Goal: Task Accomplishment & Management: Manage account settings

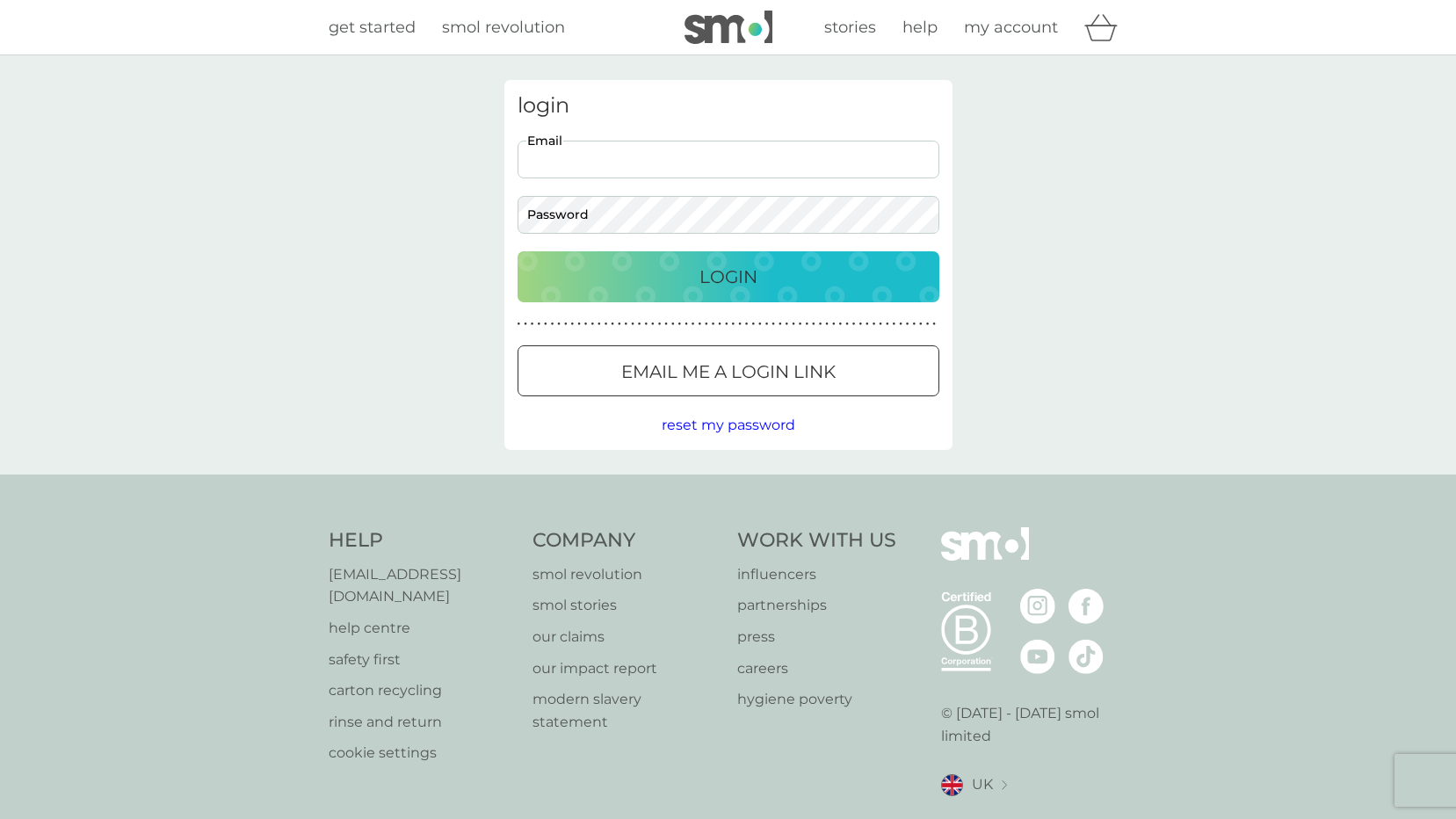
click at [777, 171] on input "Email" at bounding box center [728, 159] width 422 height 38
type input "[EMAIL_ADDRESS][DOMAIN_NAME]"
click at [517, 251] on button "Login" at bounding box center [728, 276] width 422 height 51
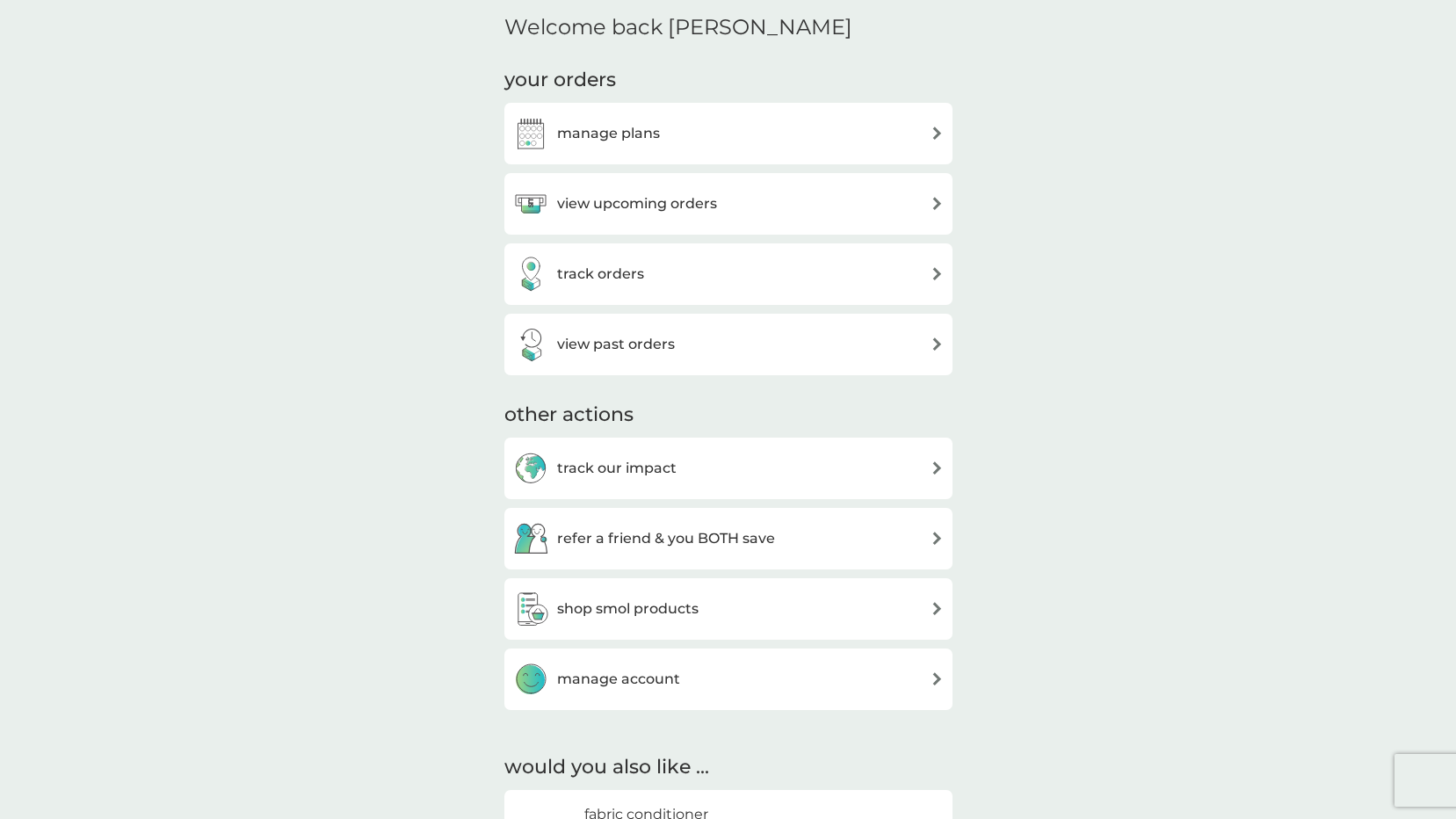
scroll to position [703, 0]
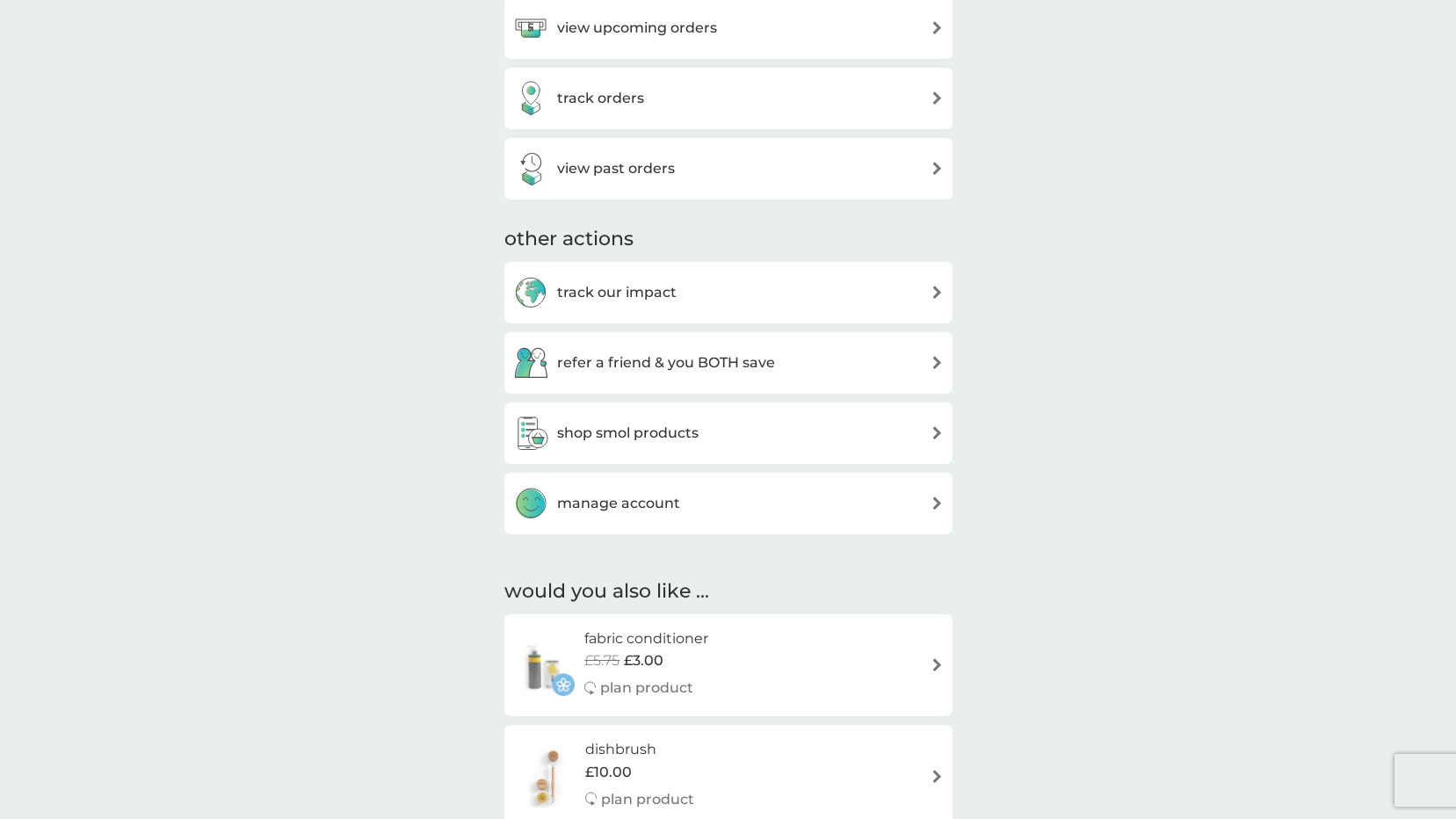
click at [838, 516] on div "manage account" at bounding box center [728, 503] width 430 height 35
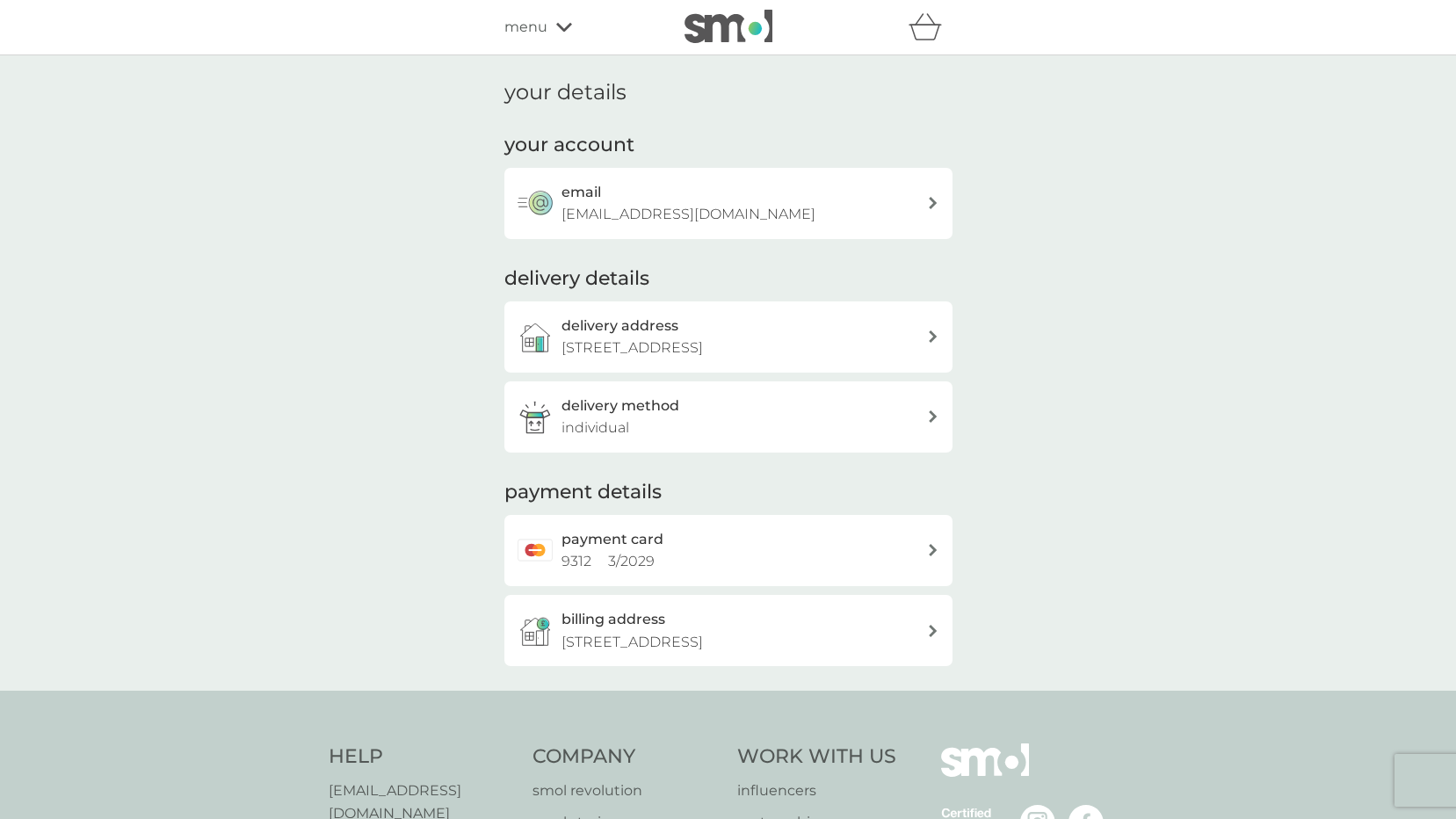
click at [886, 571] on div "payment card 9312 3 / 2029" at bounding box center [728, 550] width 448 height 71
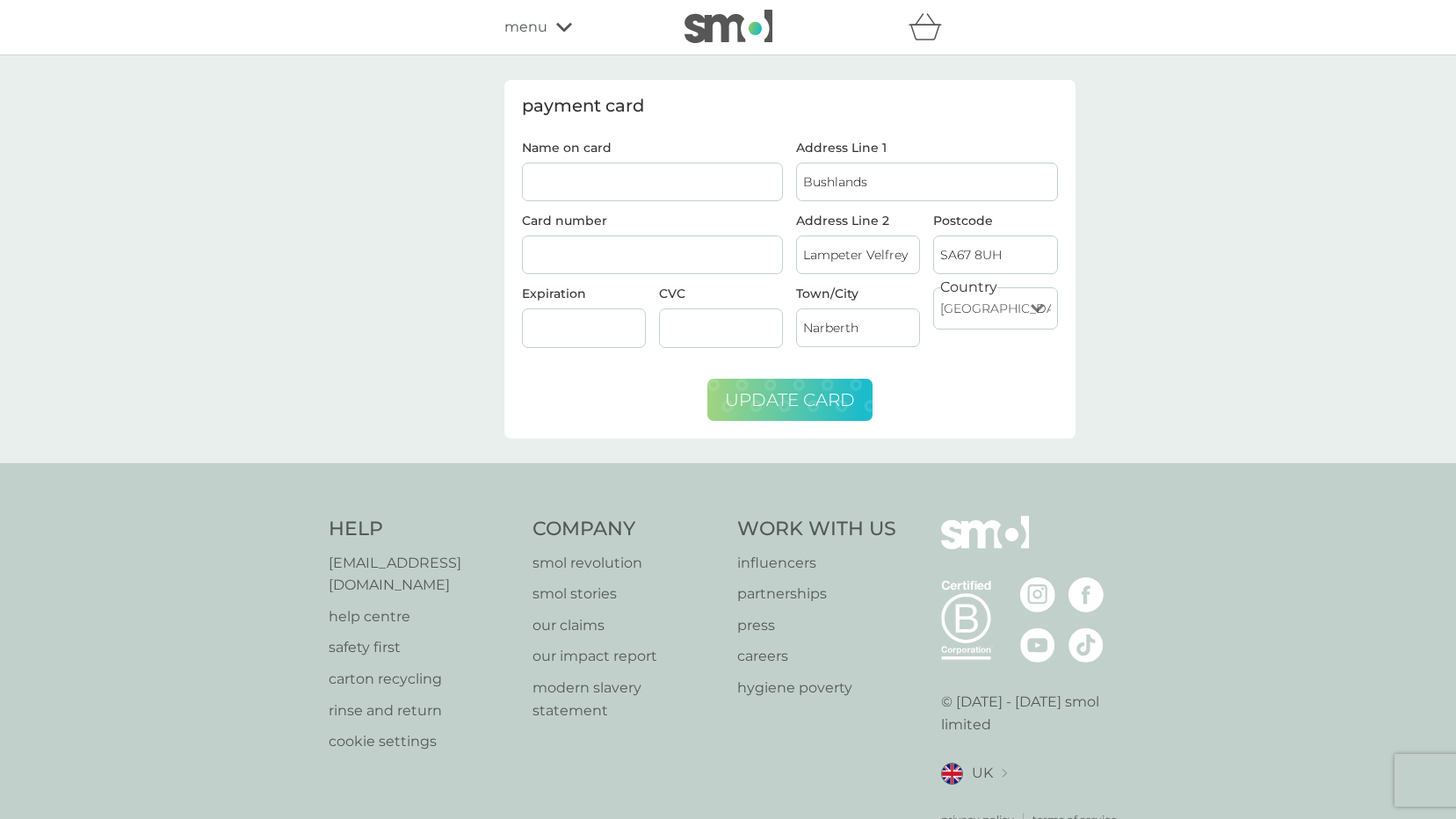
click at [789, 403] on span "update card" at bounding box center [789, 400] width 130 height 21
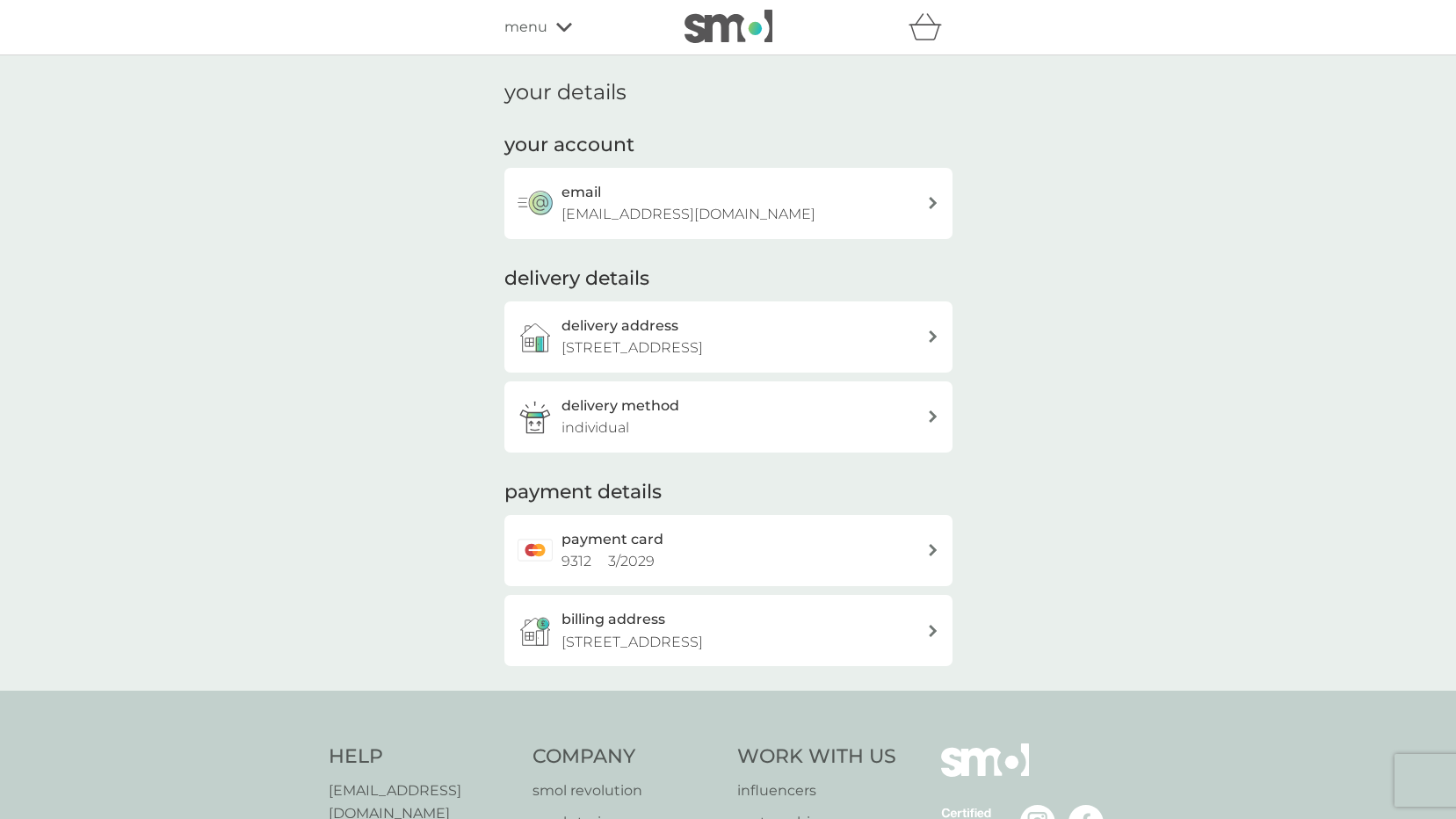
click at [814, 228] on div "email [EMAIL_ADDRESS][DOMAIN_NAME]" at bounding box center [728, 202] width 448 height 71
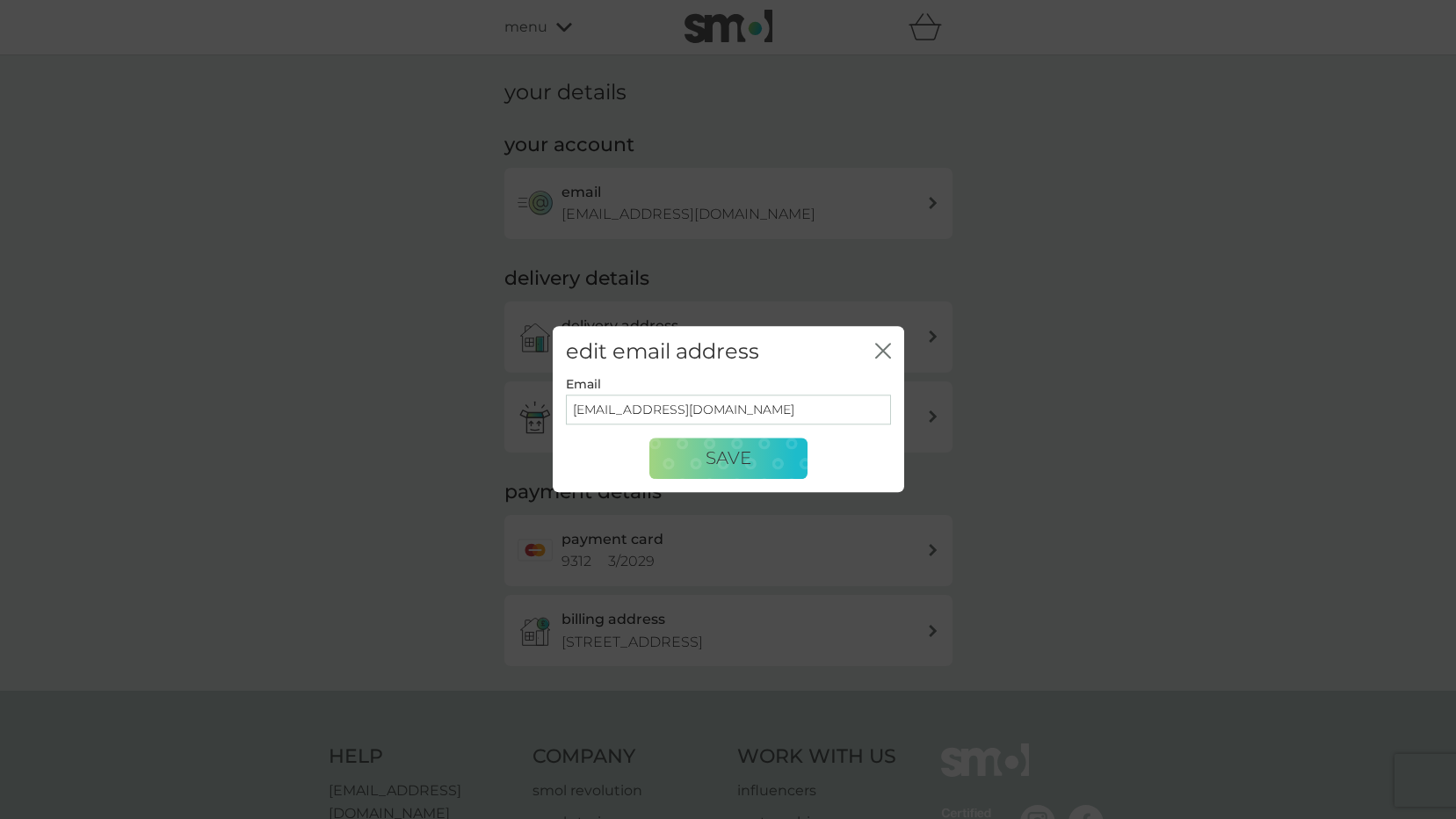
click at [888, 352] on icon "close" at bounding box center [883, 351] width 16 height 16
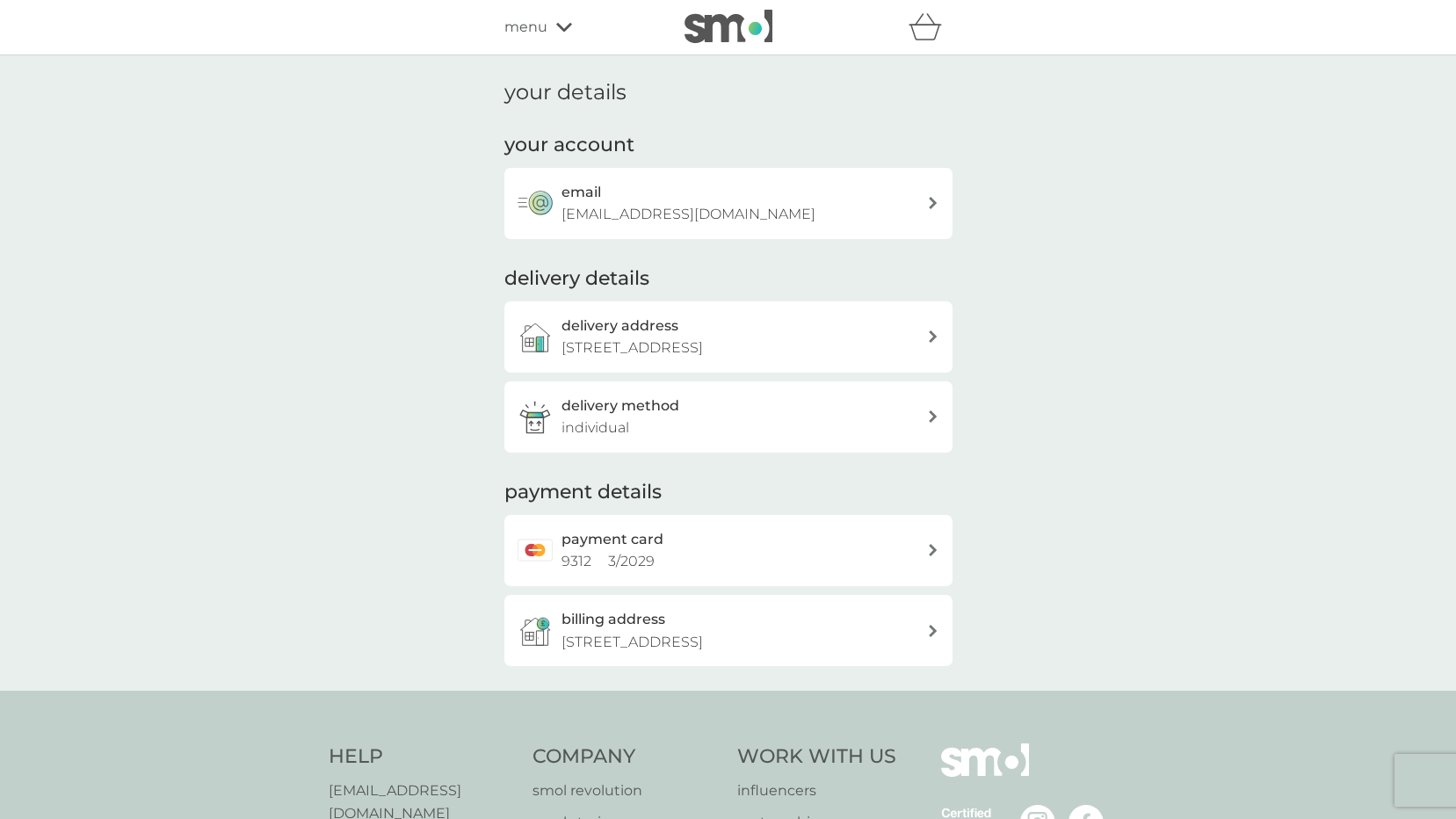
click at [949, 548] on div "payment card 9312 3 / 2029" at bounding box center [728, 550] width 448 height 71
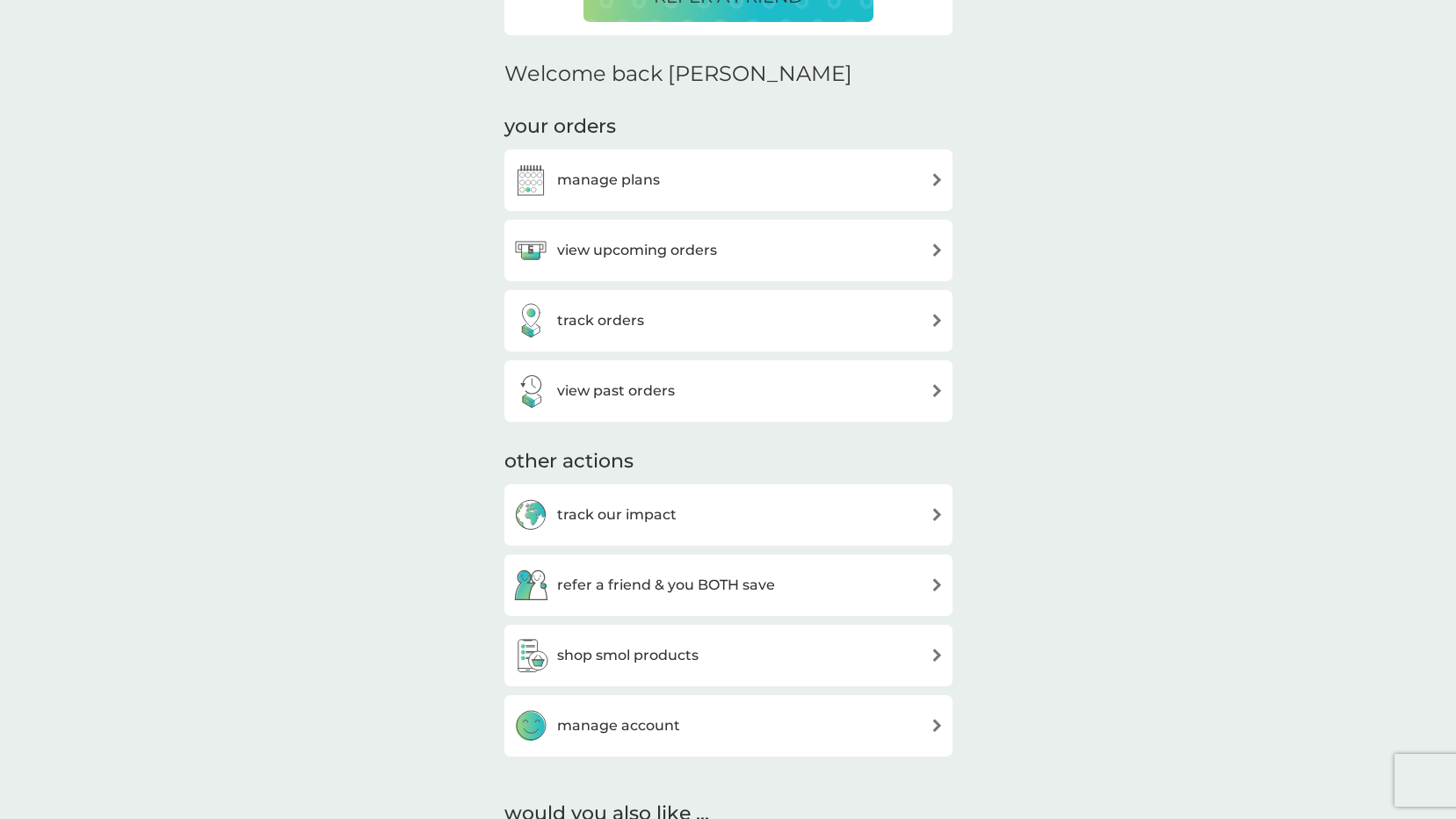
scroll to position [439, 0]
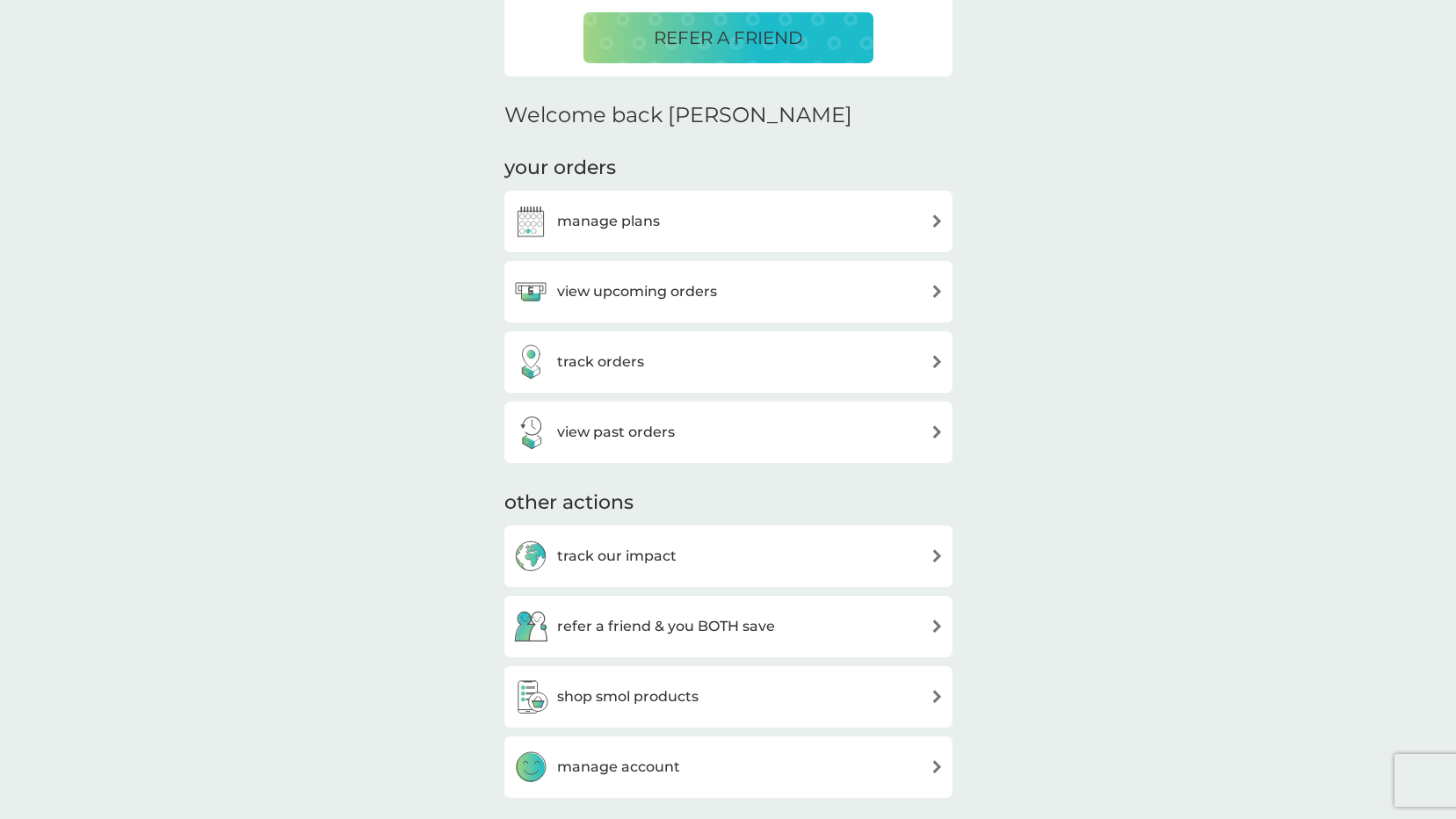
click at [719, 230] on div "manage plans" at bounding box center [728, 221] width 430 height 35
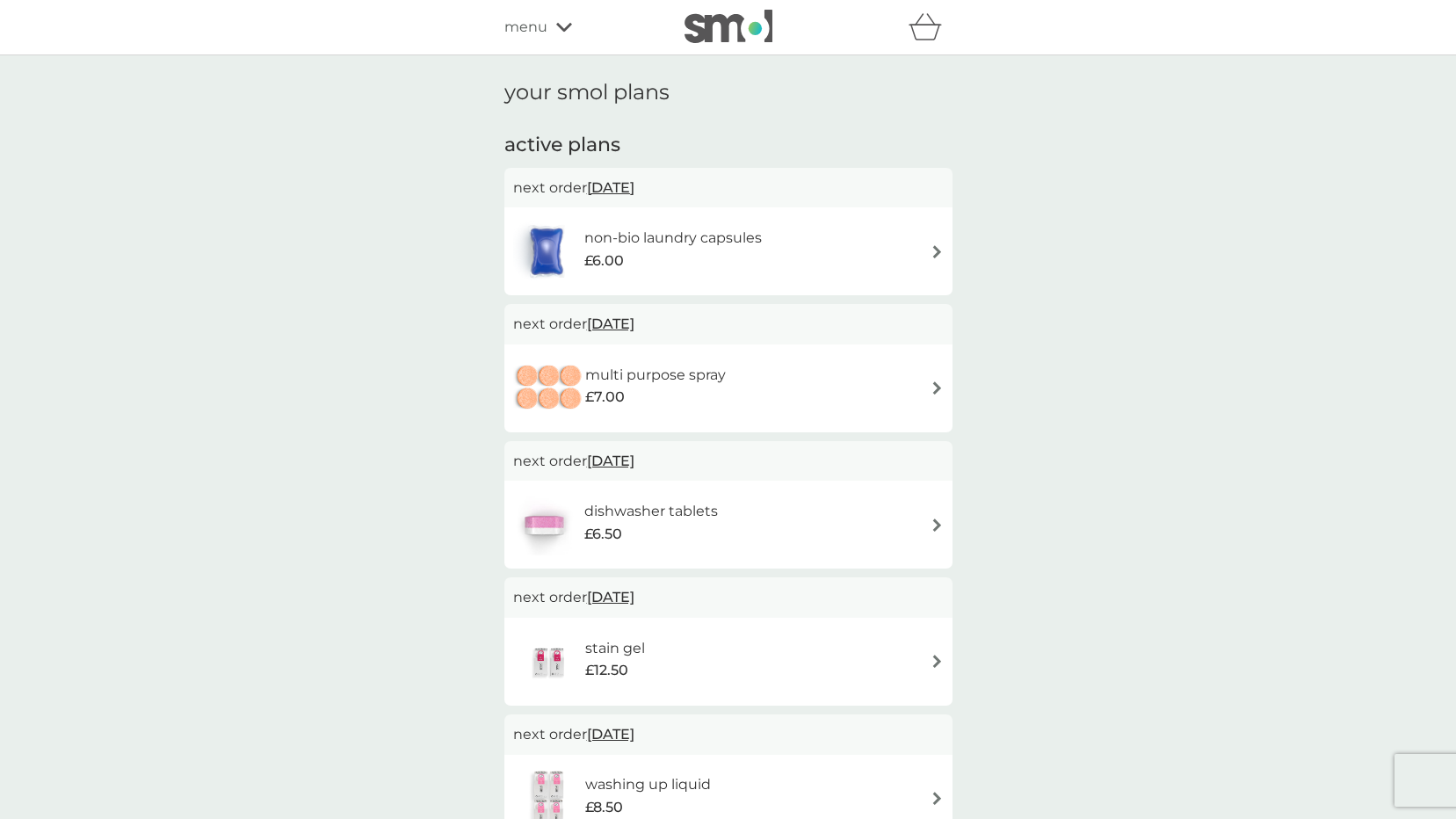
click at [718, 238] on h6 "non-bio laundry capsules" at bounding box center [672, 238] width 177 height 22
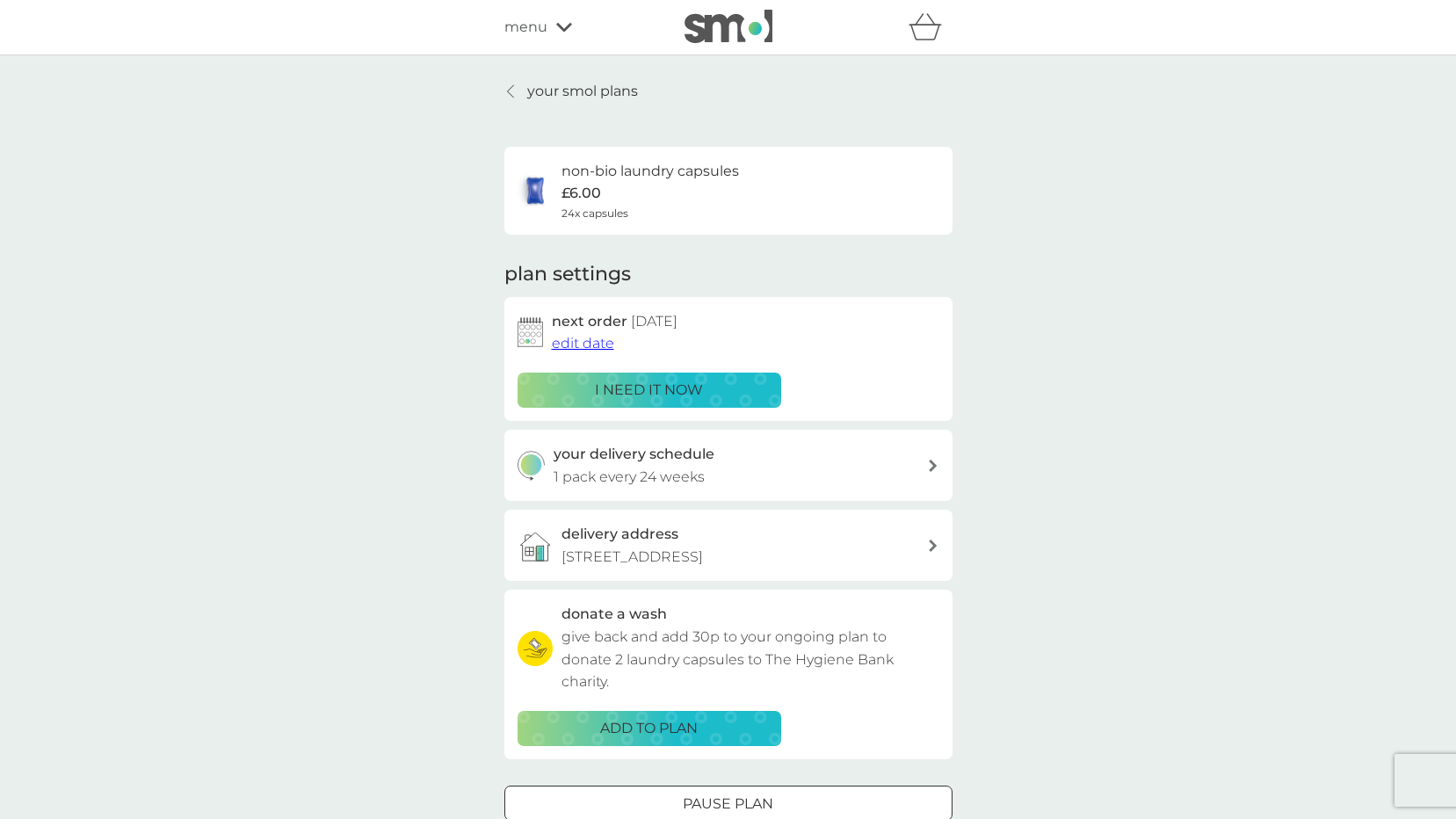
scroll to position [88, 0]
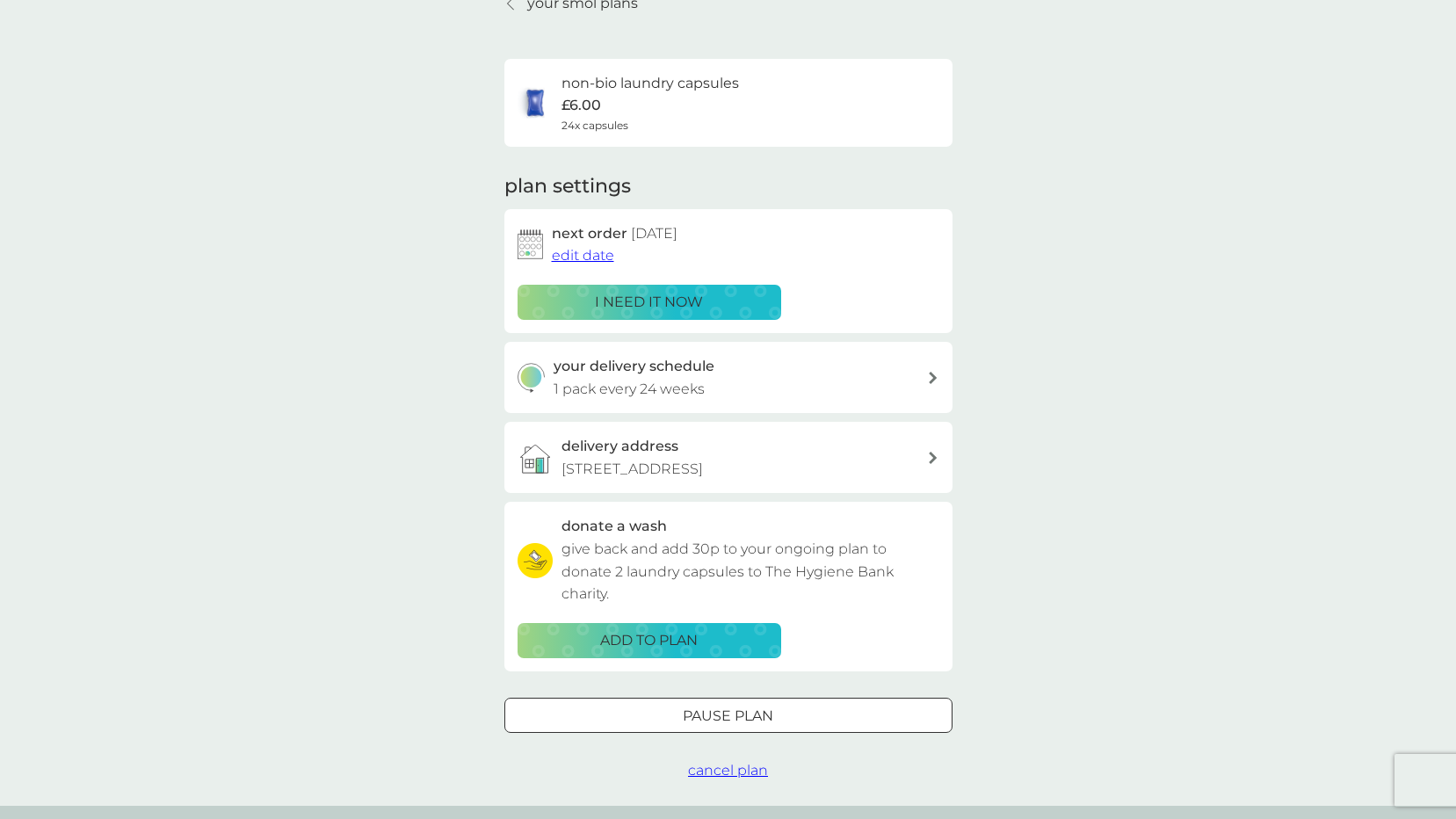
click at [824, 715] on div "Pause plan" at bounding box center [728, 716] width 446 height 22
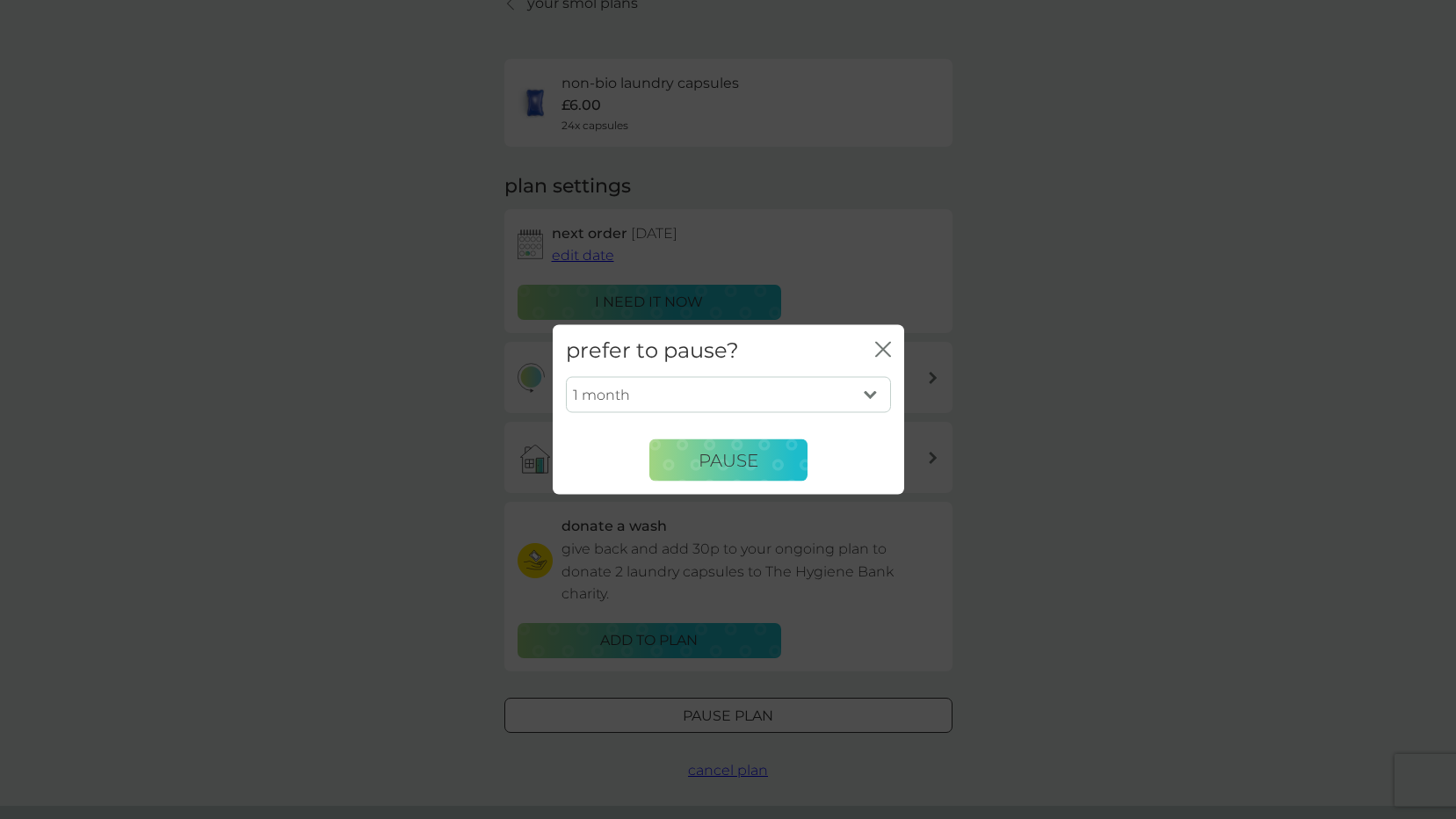
click at [876, 354] on icon "close" at bounding box center [883, 350] width 16 height 16
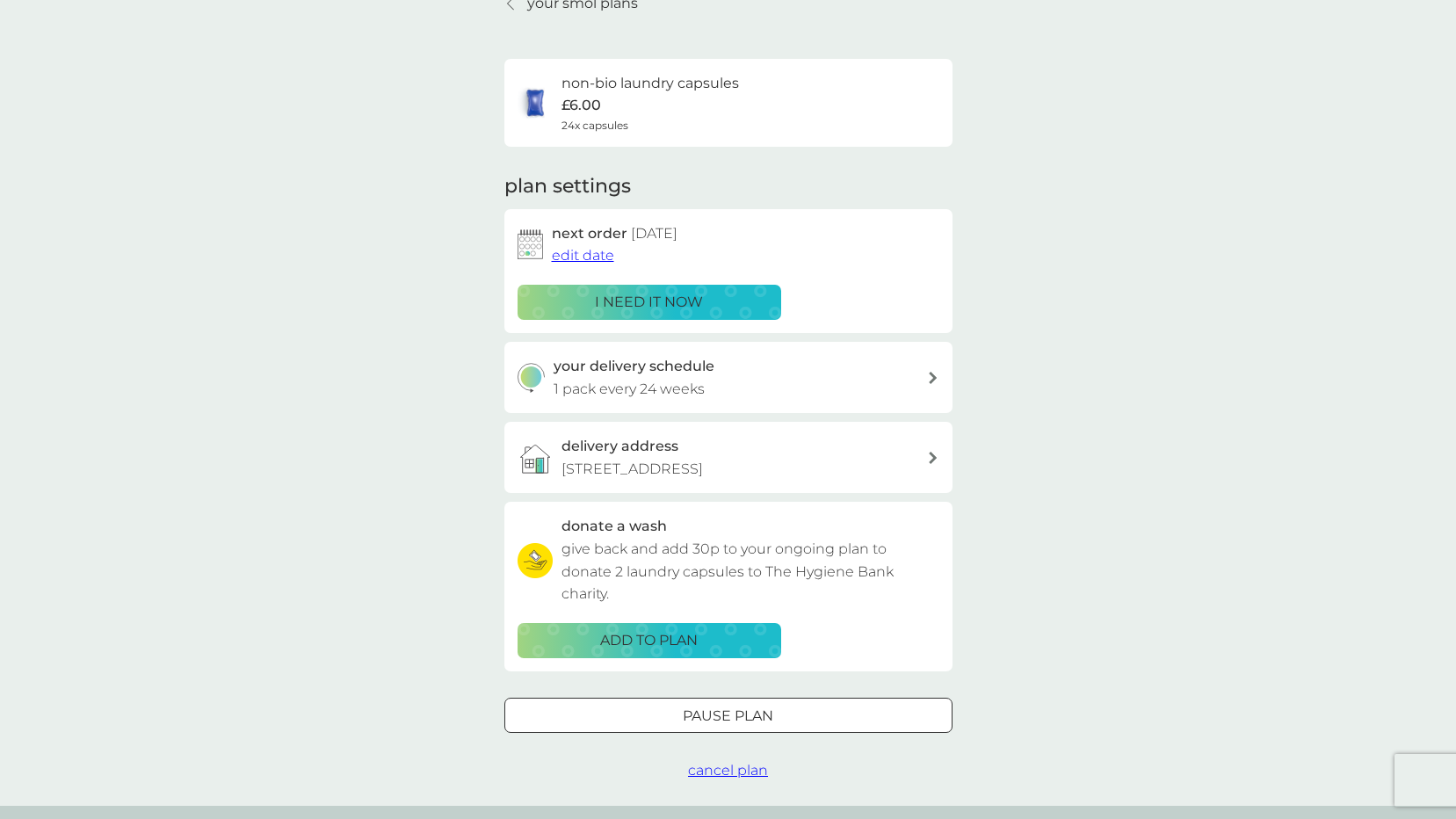
click at [712, 768] on span "cancel plan" at bounding box center [727, 770] width 80 height 17
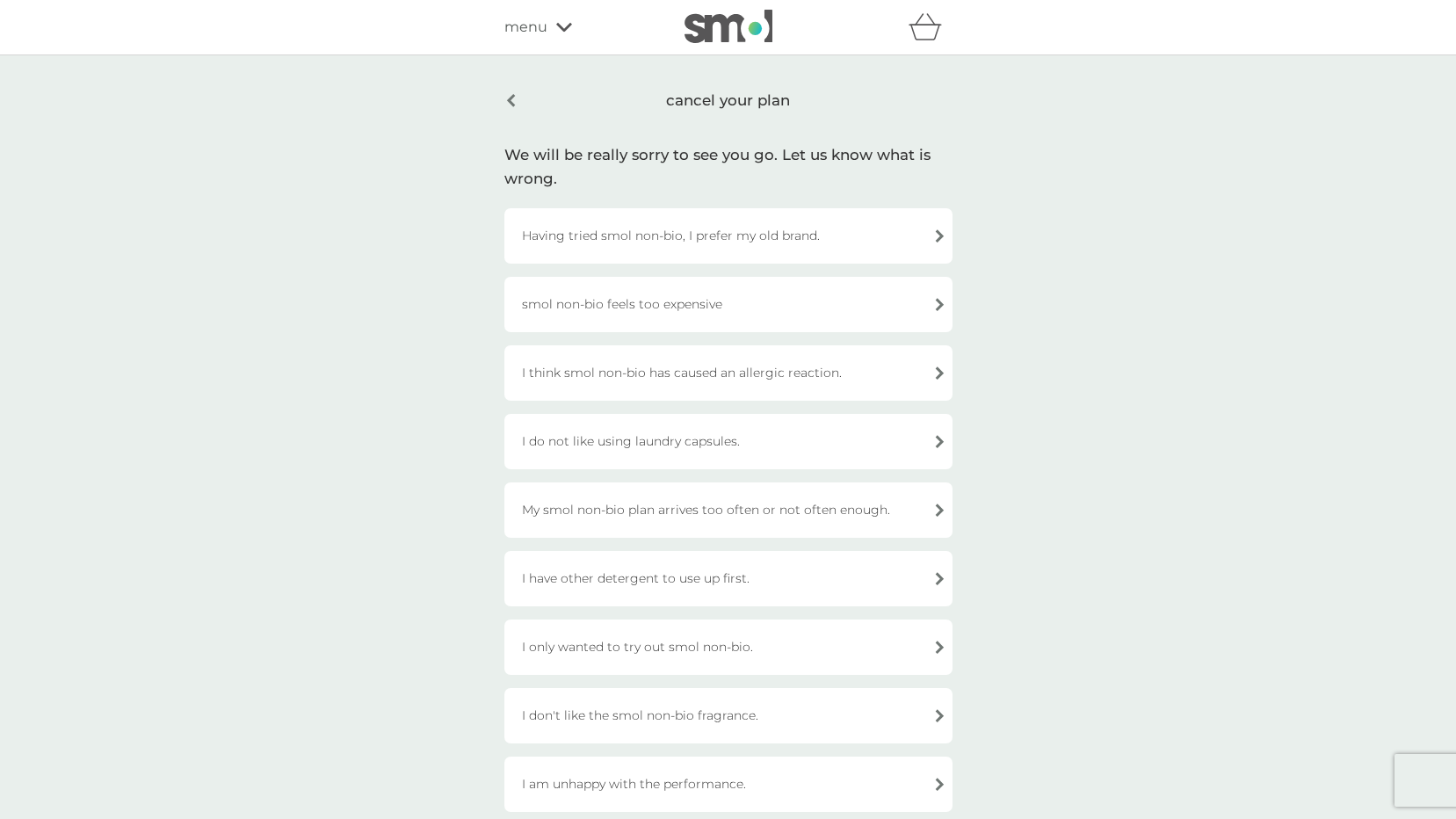
click at [641, 460] on div "I do not like using laundry capsules." at bounding box center [728, 442] width 448 height 56
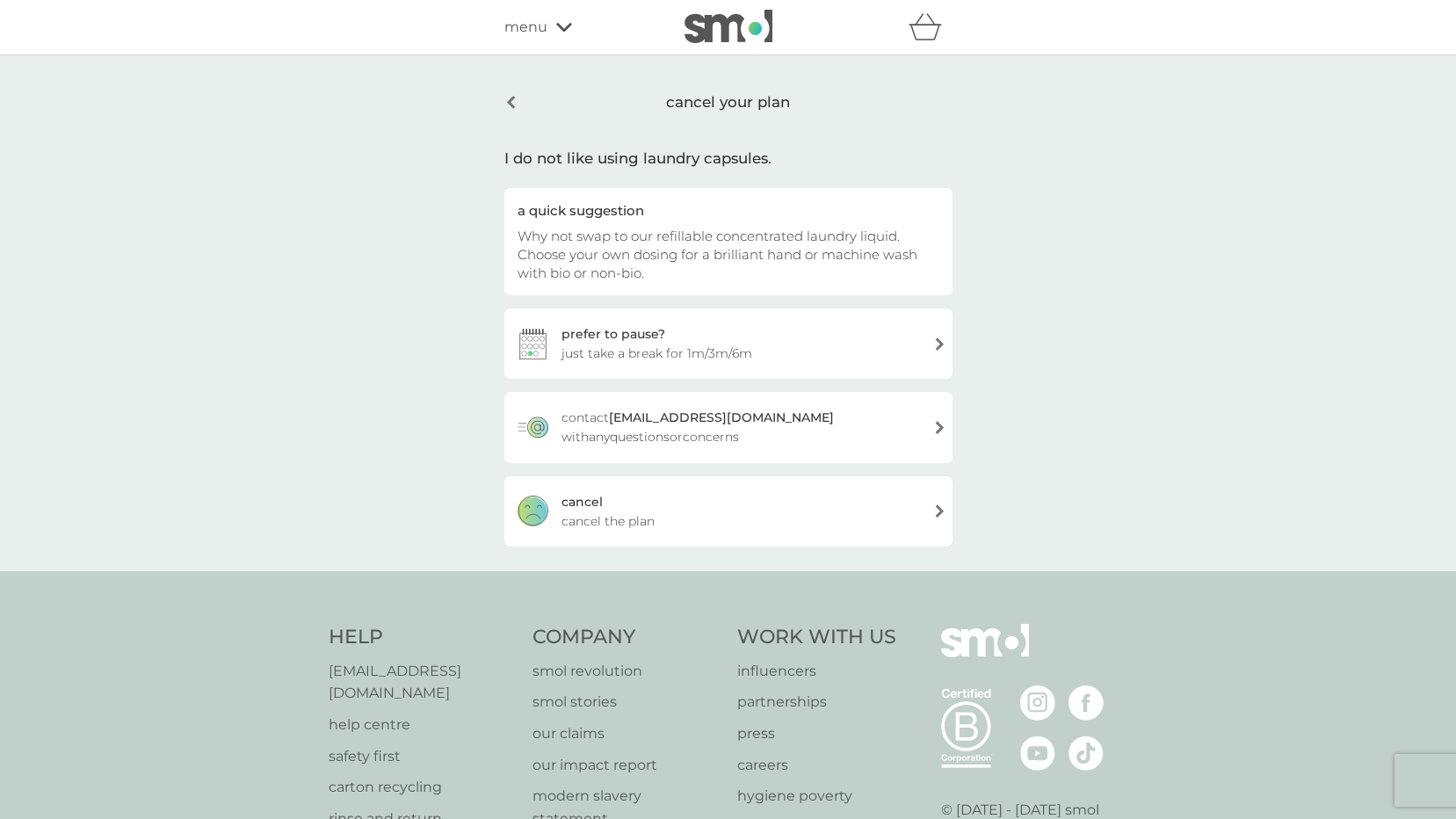
click at [645, 527] on span "cancel the plan" at bounding box center [607, 520] width 93 height 19
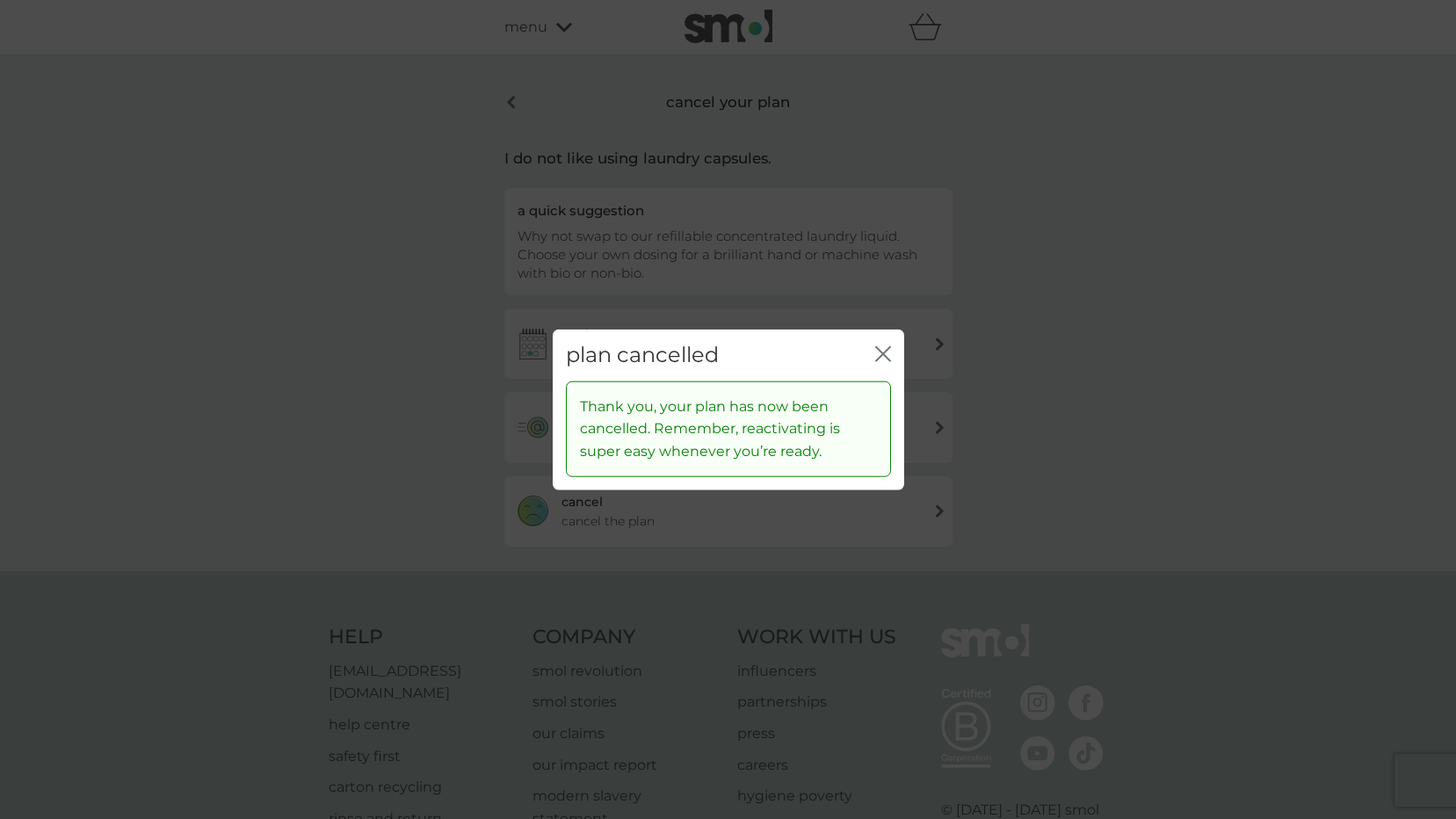
click at [883, 350] on icon "close" at bounding box center [883, 355] width 16 height 16
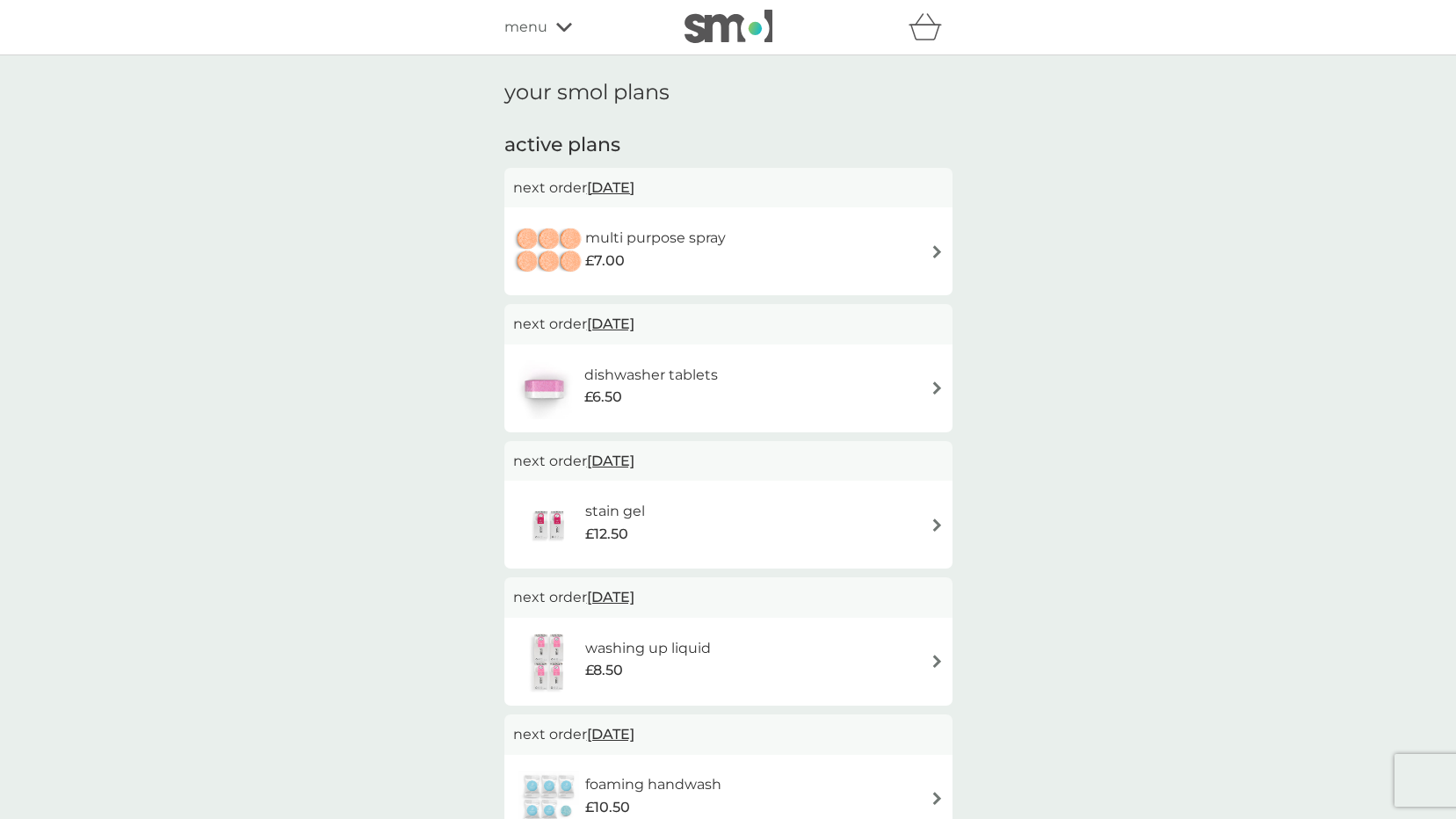
click at [815, 283] on div "multi purpose spray £7.00" at bounding box center [728, 251] width 448 height 88
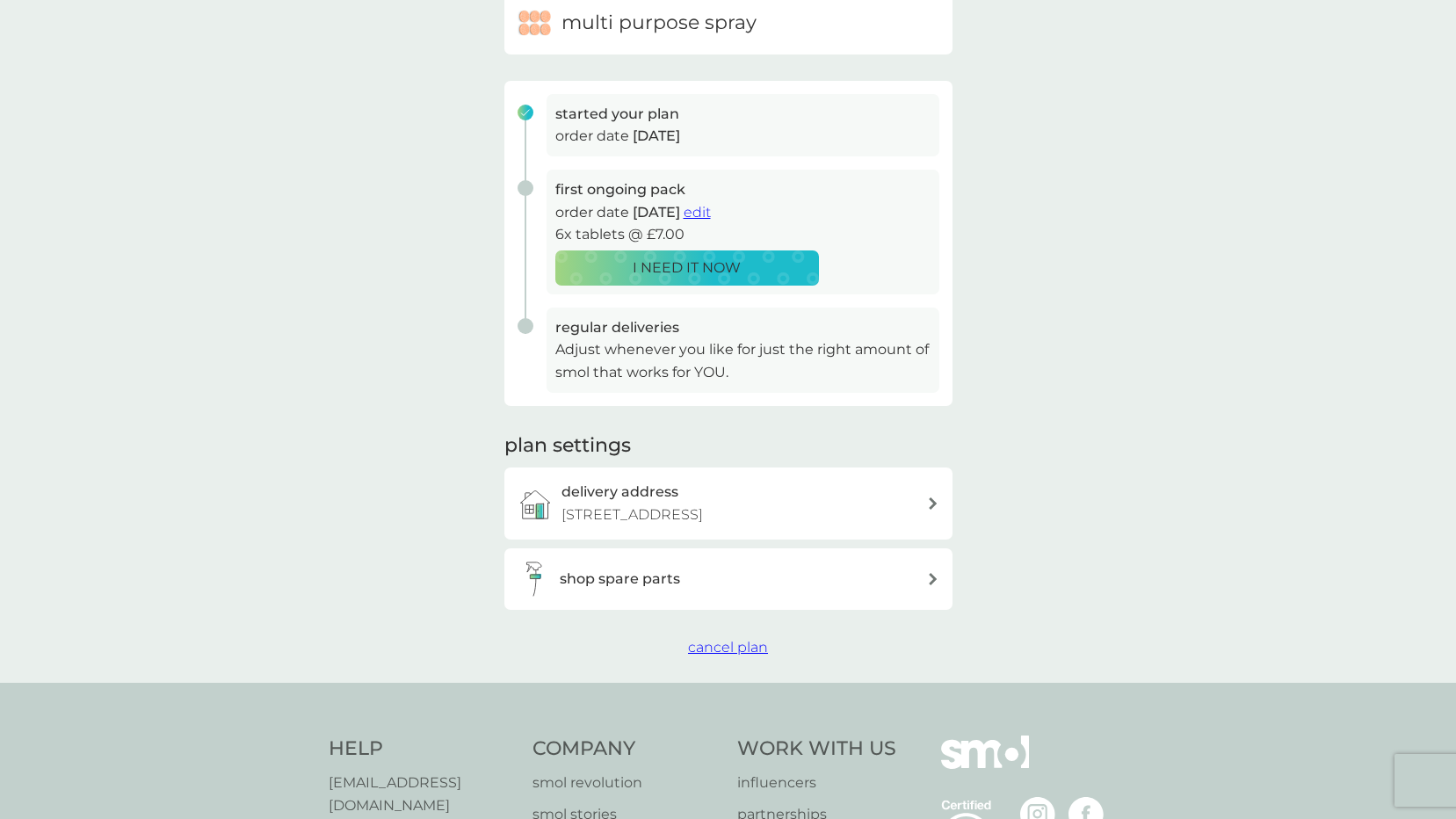
scroll to position [352, 0]
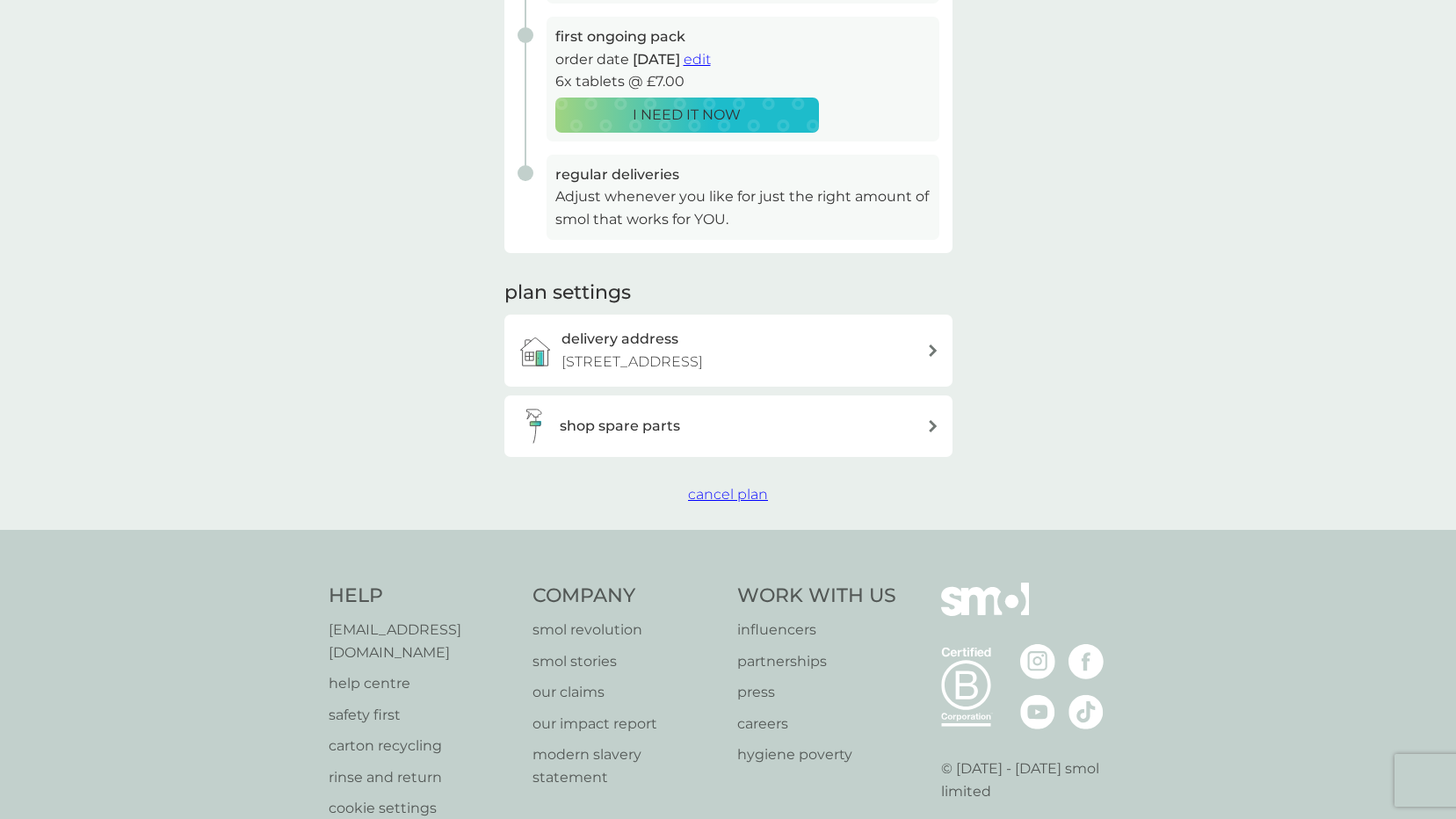
drag, startPoint x: 730, startPoint y: 496, endPoint x: 727, endPoint y: 508, distance: 12.4
click at [730, 496] on span "cancel plan" at bounding box center [727, 494] width 80 height 17
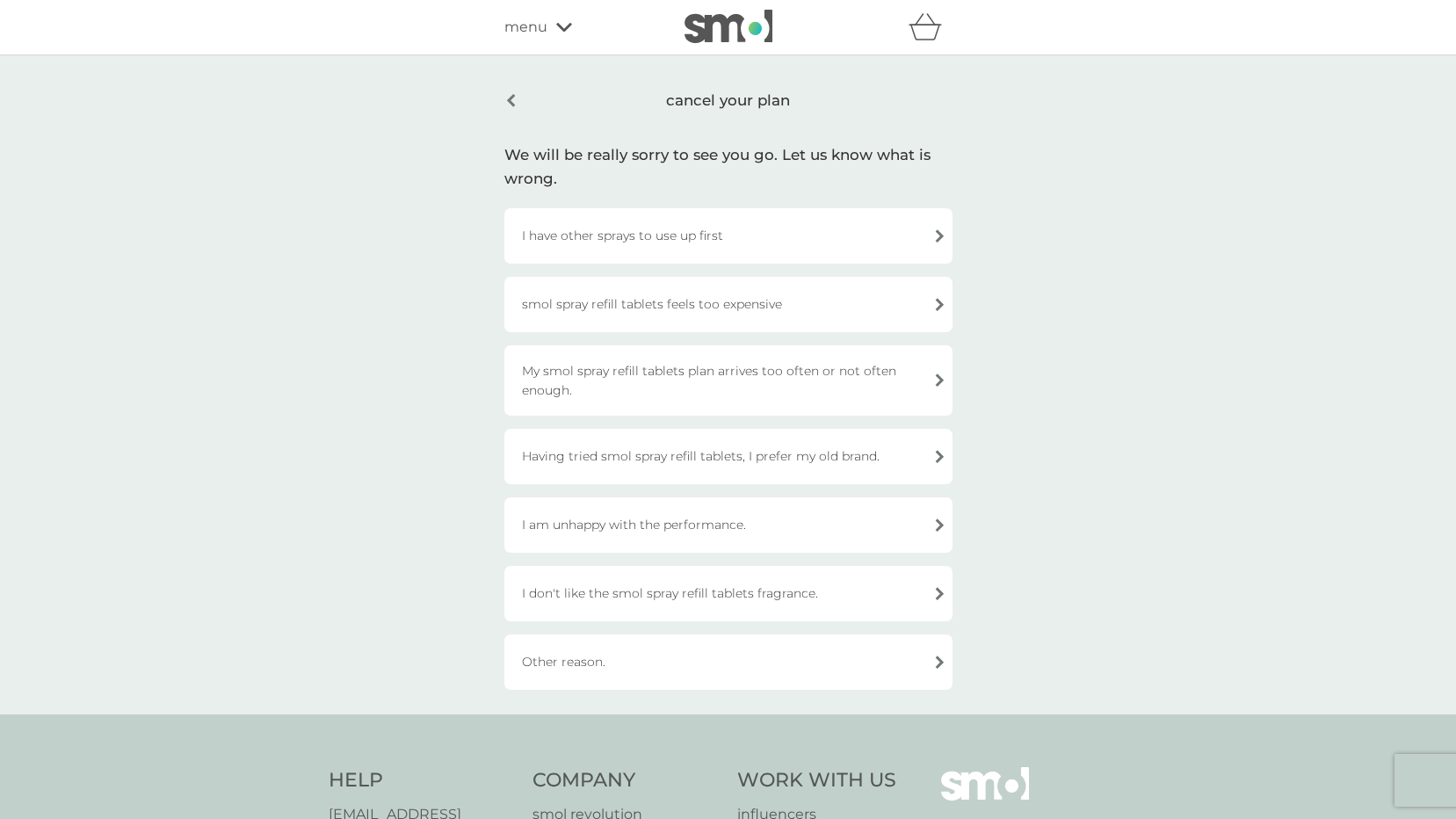
click at [722, 670] on div "Other reason." at bounding box center [728, 662] width 448 height 56
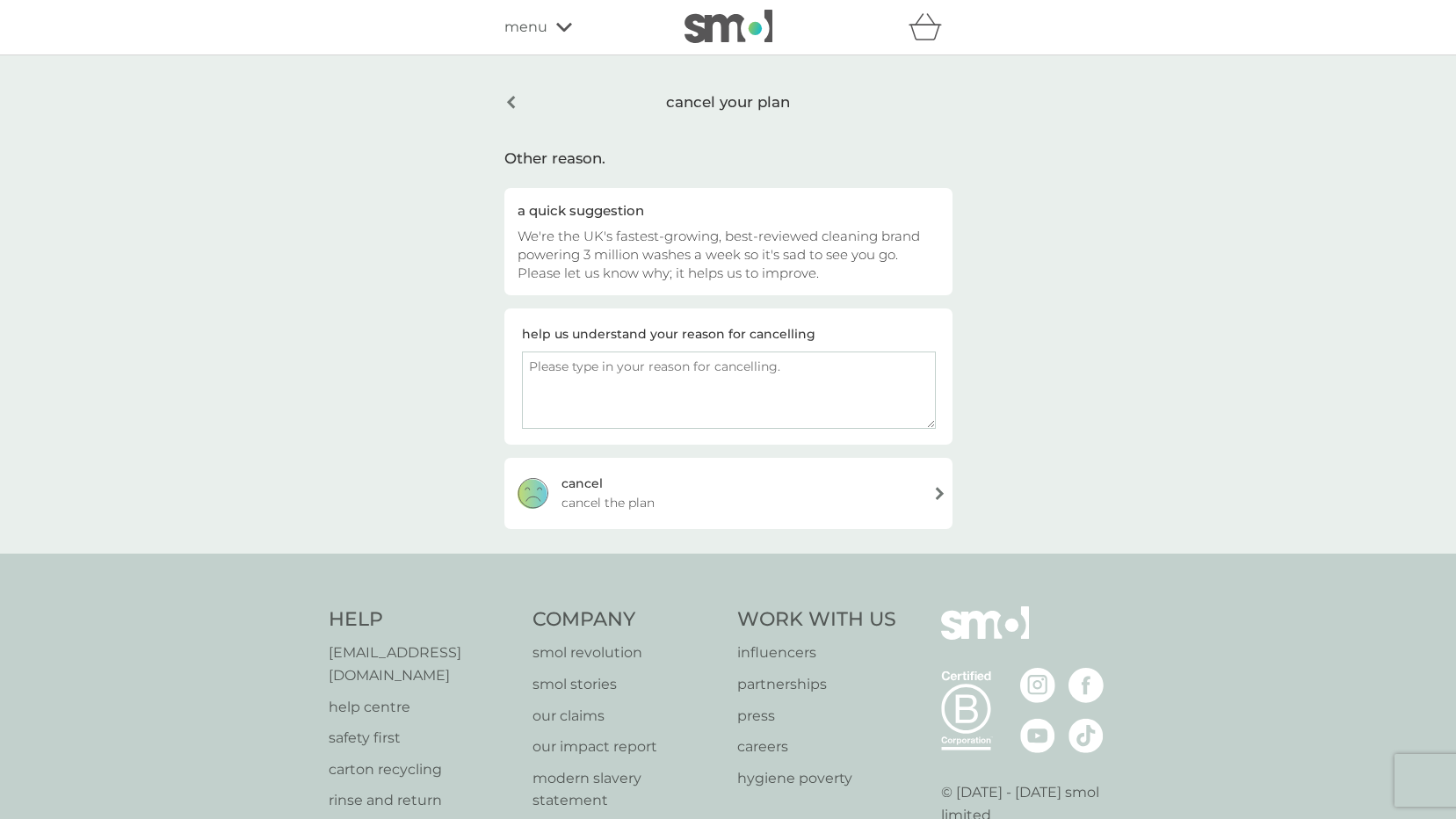
click at [698, 527] on div "cancel your plan Other reason. a quick suggestion We're the UK's fastest-growin…" at bounding box center [728, 305] width 1456 height 499
click at [616, 503] on span "cancel the plan" at bounding box center [607, 502] width 93 height 19
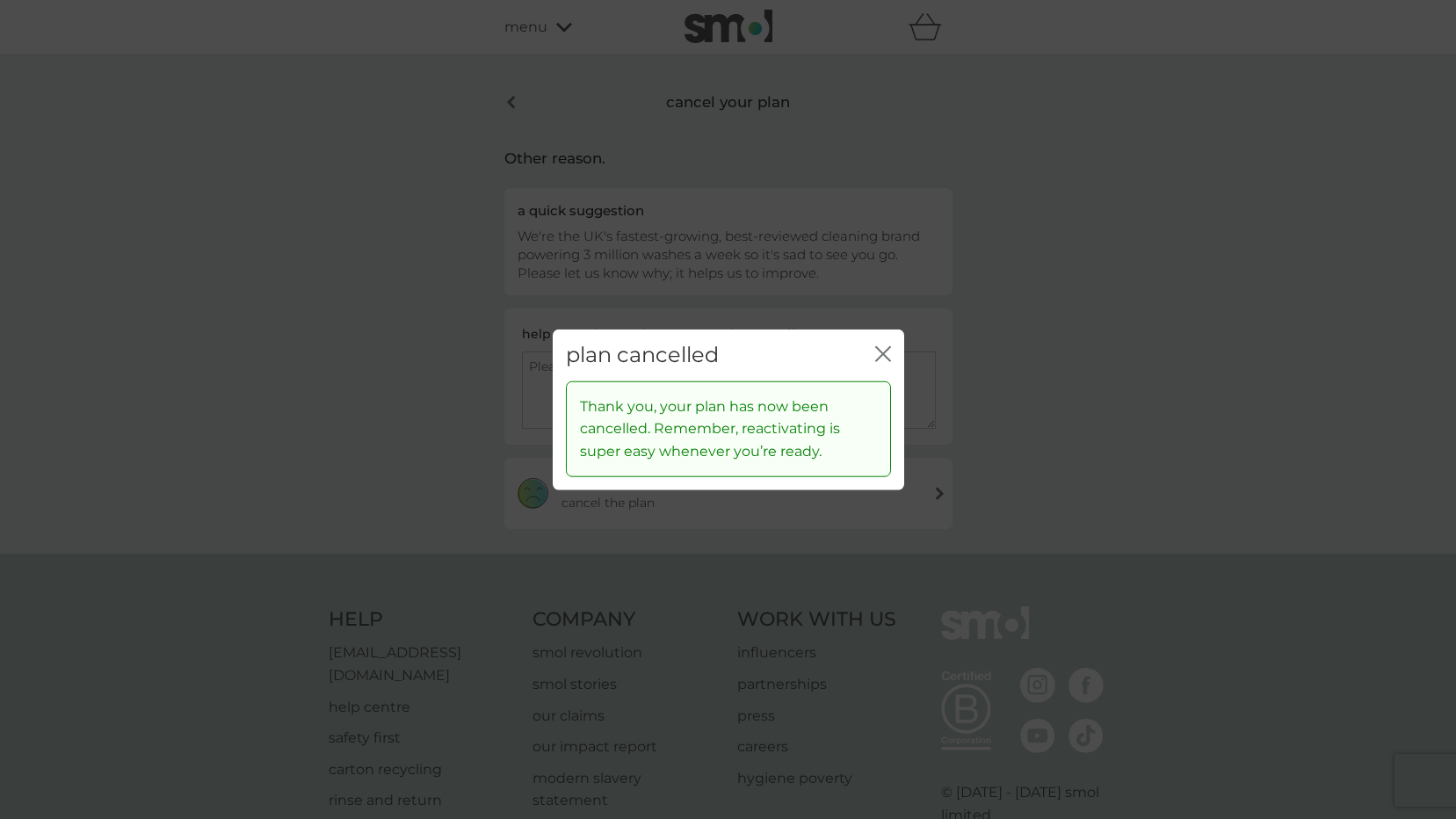
click at [882, 353] on icon "close" at bounding box center [879, 355] width 7 height 14
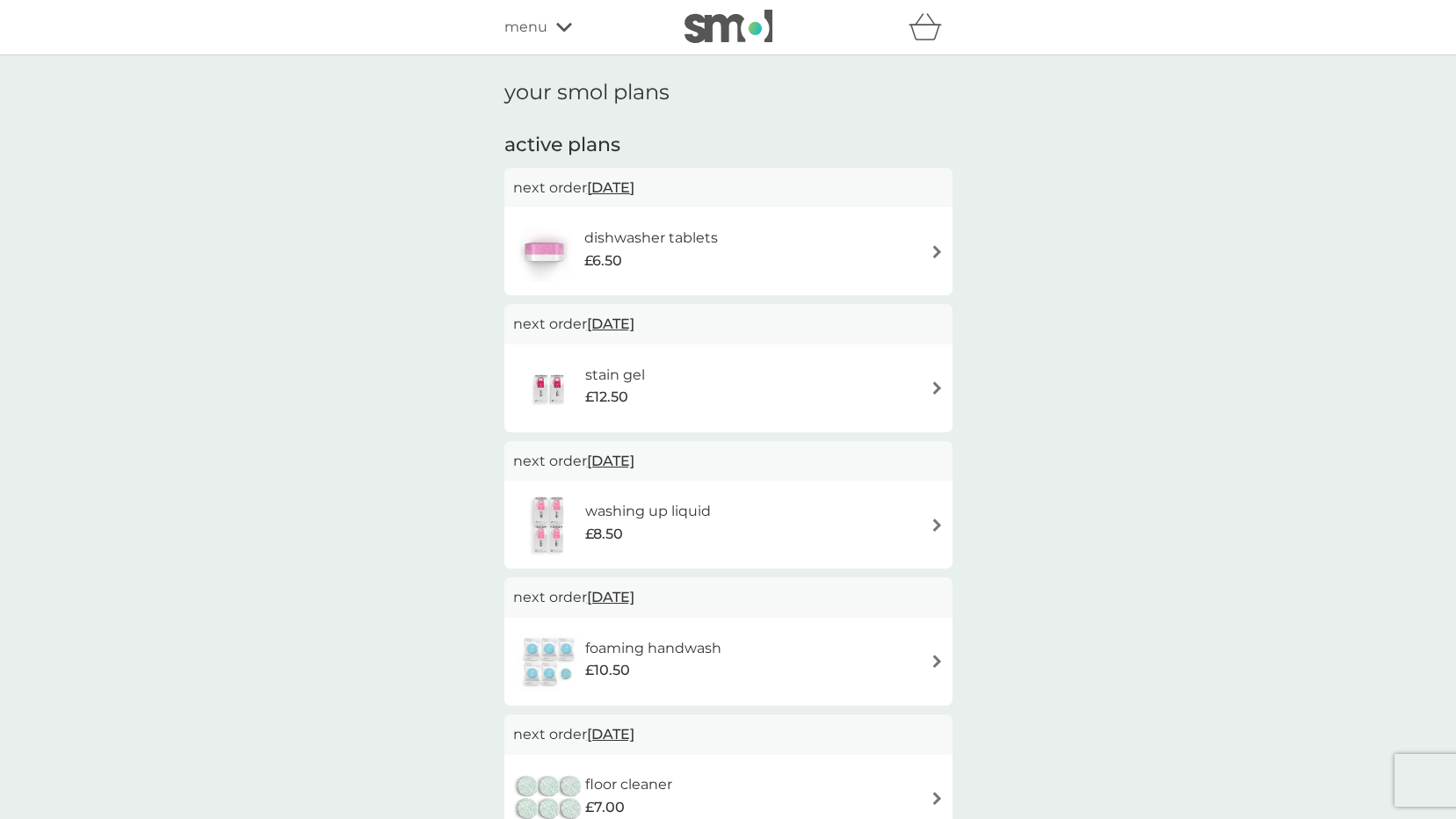
click at [747, 267] on div "dishwasher tablets £6.50" at bounding box center [728, 251] width 430 height 61
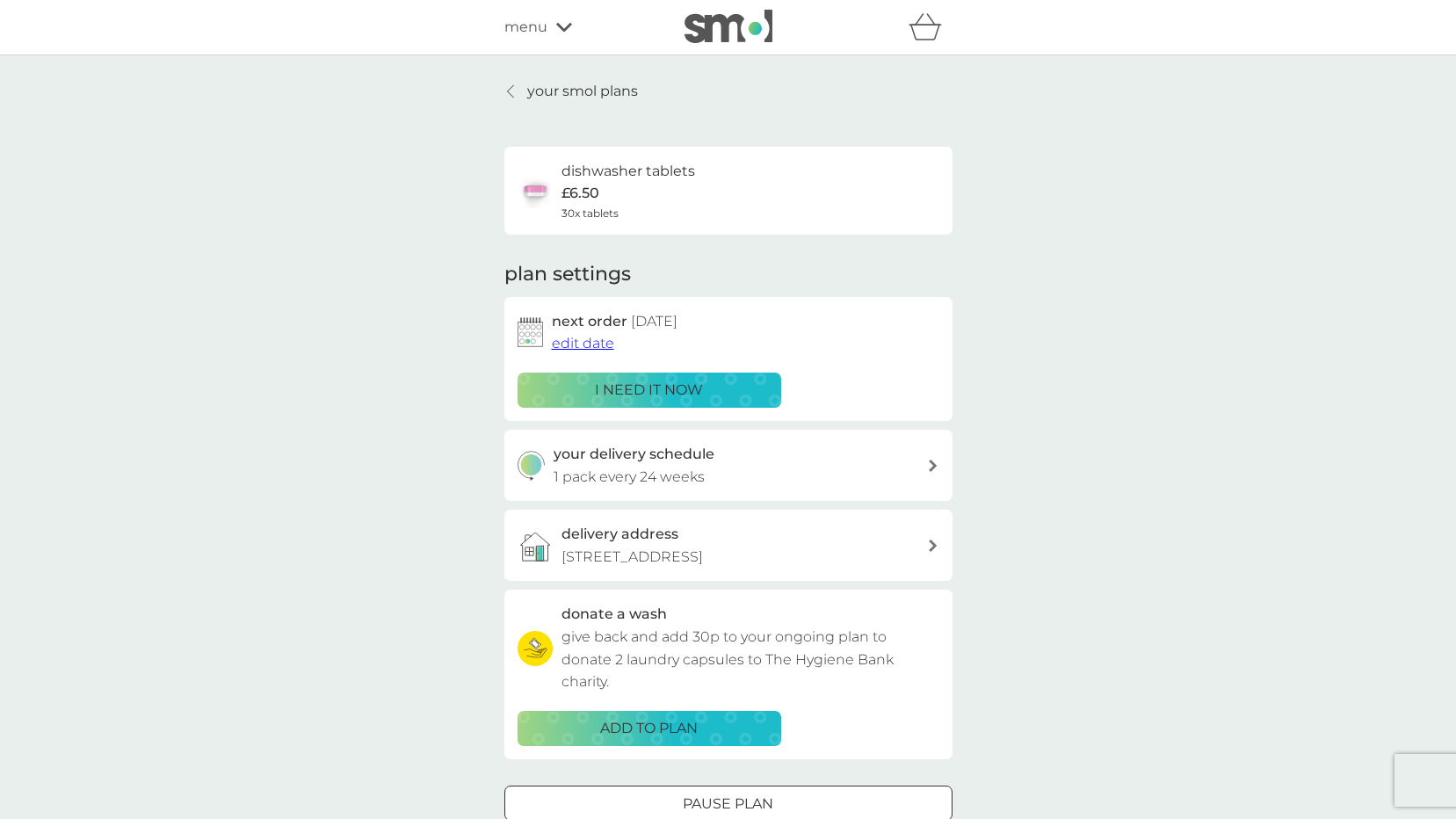
scroll to position [470, 0]
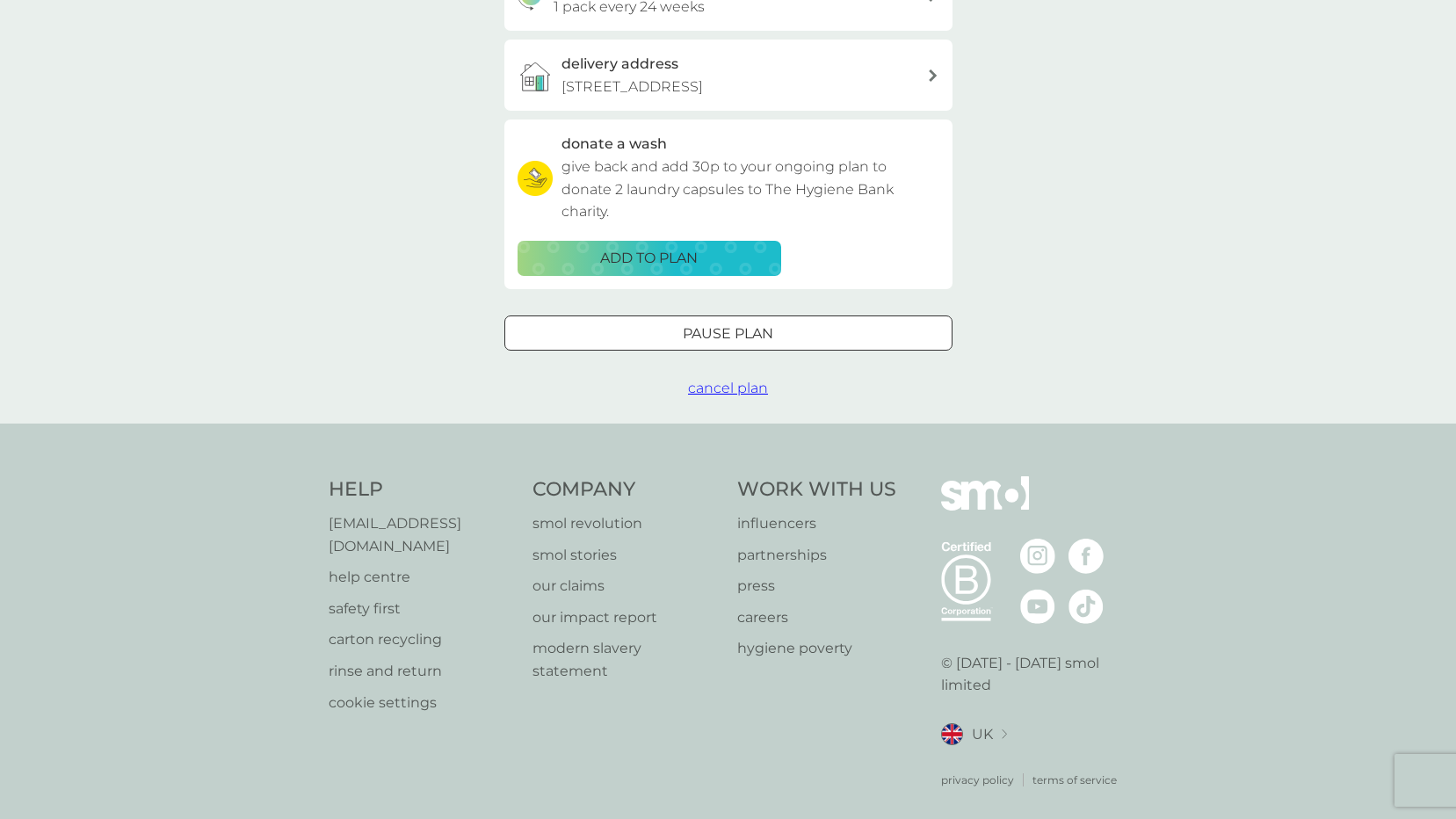
drag, startPoint x: 713, startPoint y: 390, endPoint x: 635, endPoint y: 569, distance: 195.3
click at [713, 390] on span "cancel plan" at bounding box center [727, 388] width 80 height 17
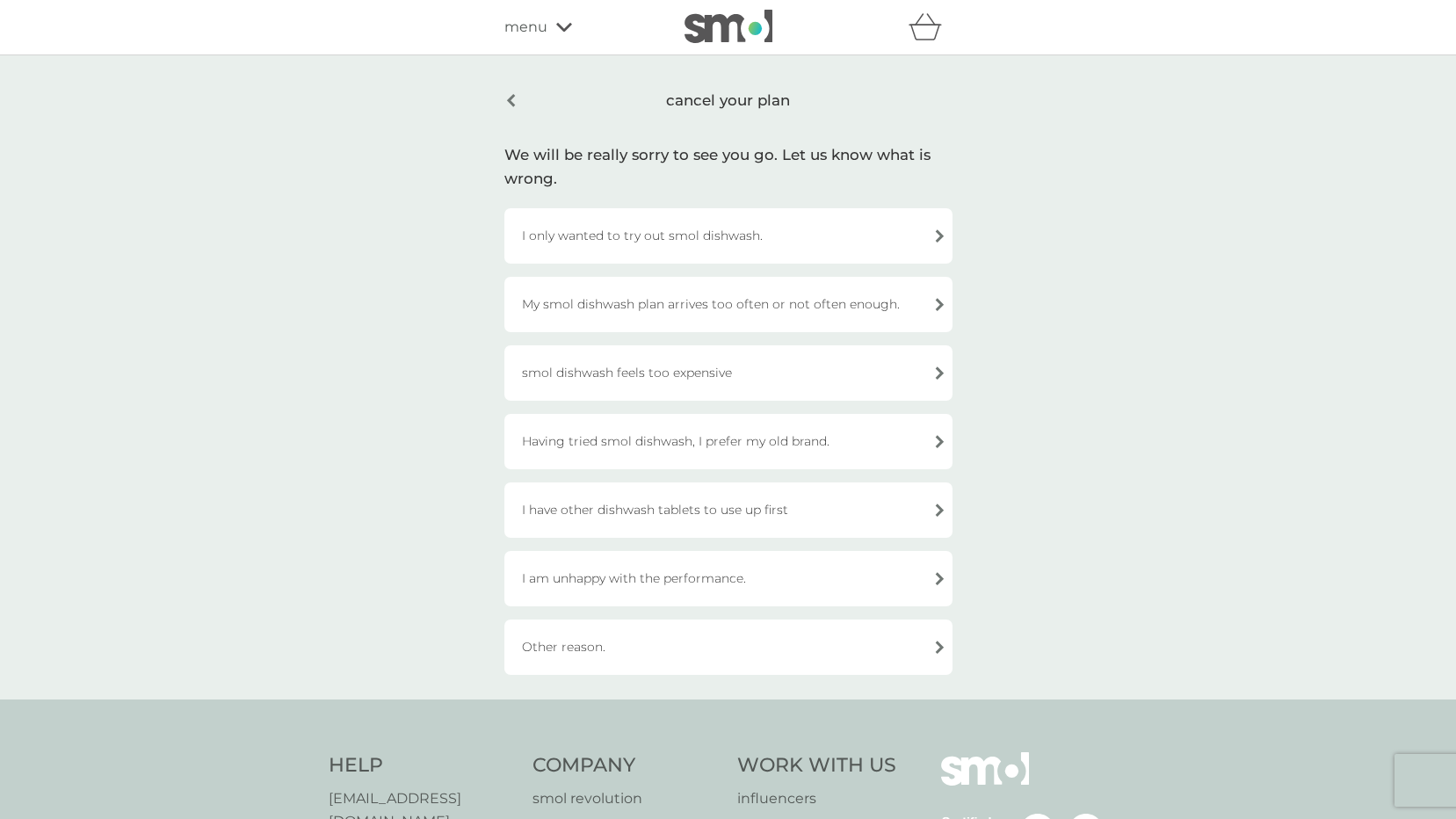
click at [635, 577] on div "I am unhappy with the performance." at bounding box center [728, 579] width 448 height 56
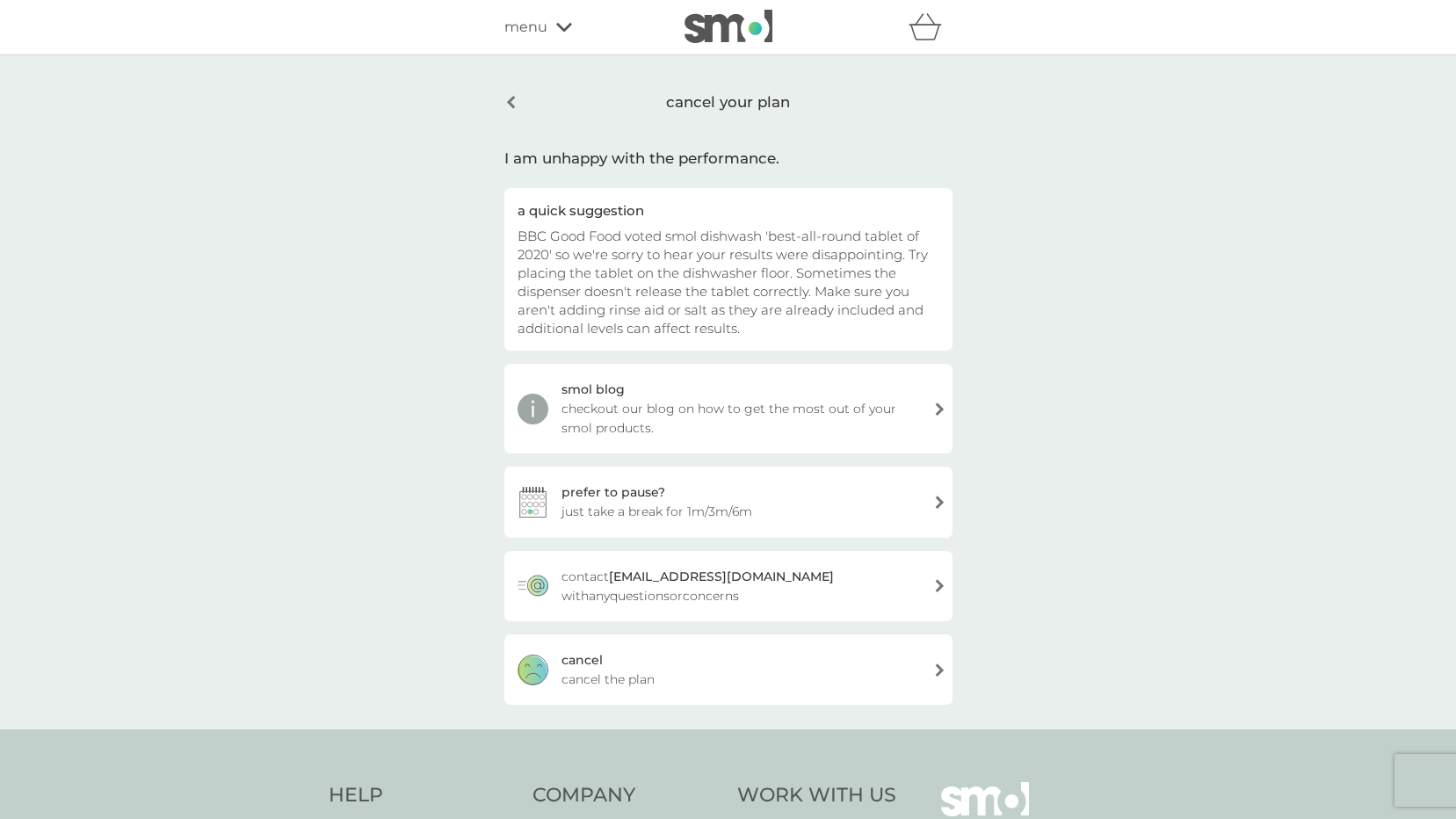
click at [656, 674] on div "[PERSON_NAME] the plan" at bounding box center [728, 670] width 448 height 70
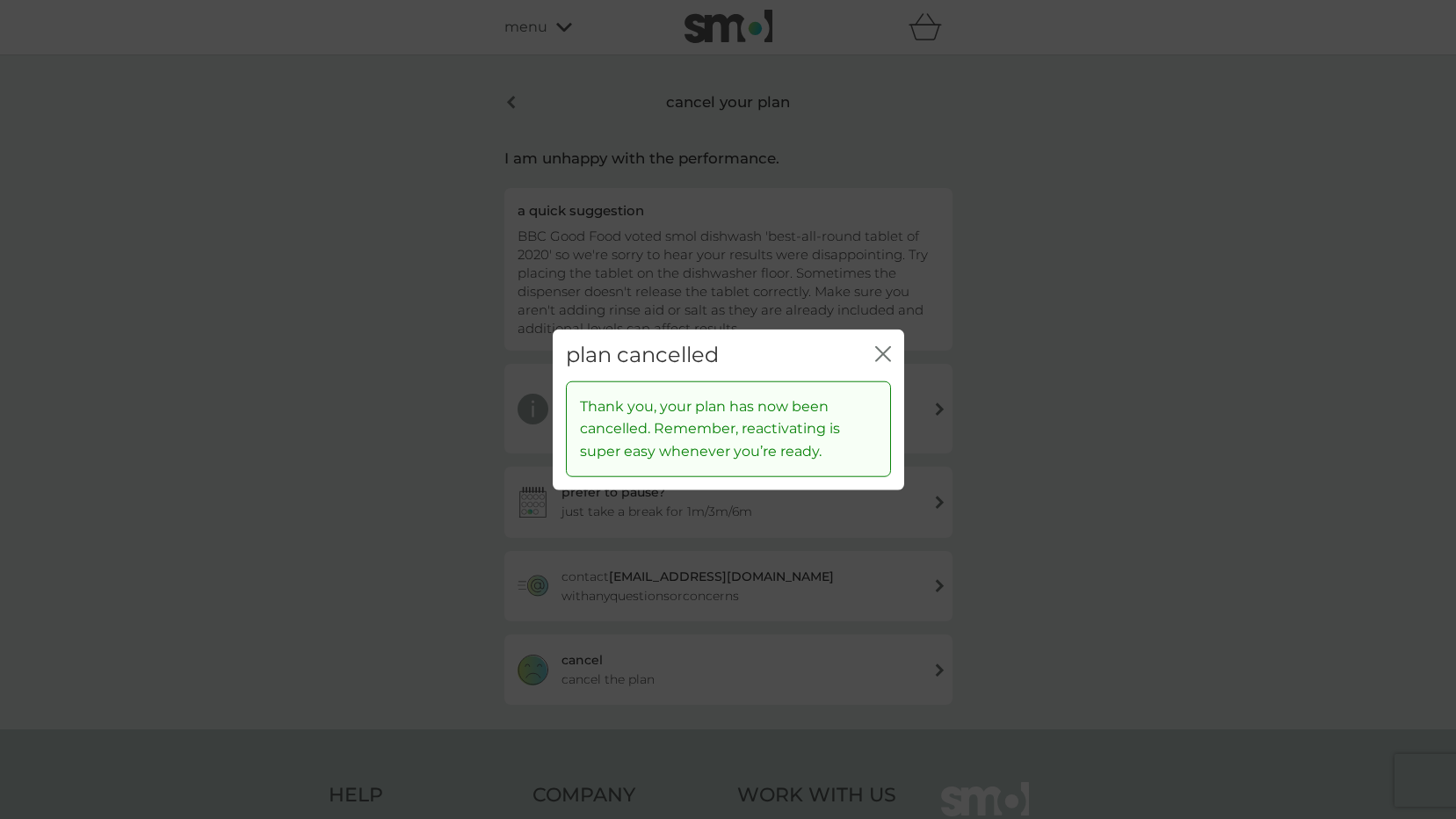
click at [876, 355] on icon "close" at bounding box center [883, 355] width 16 height 16
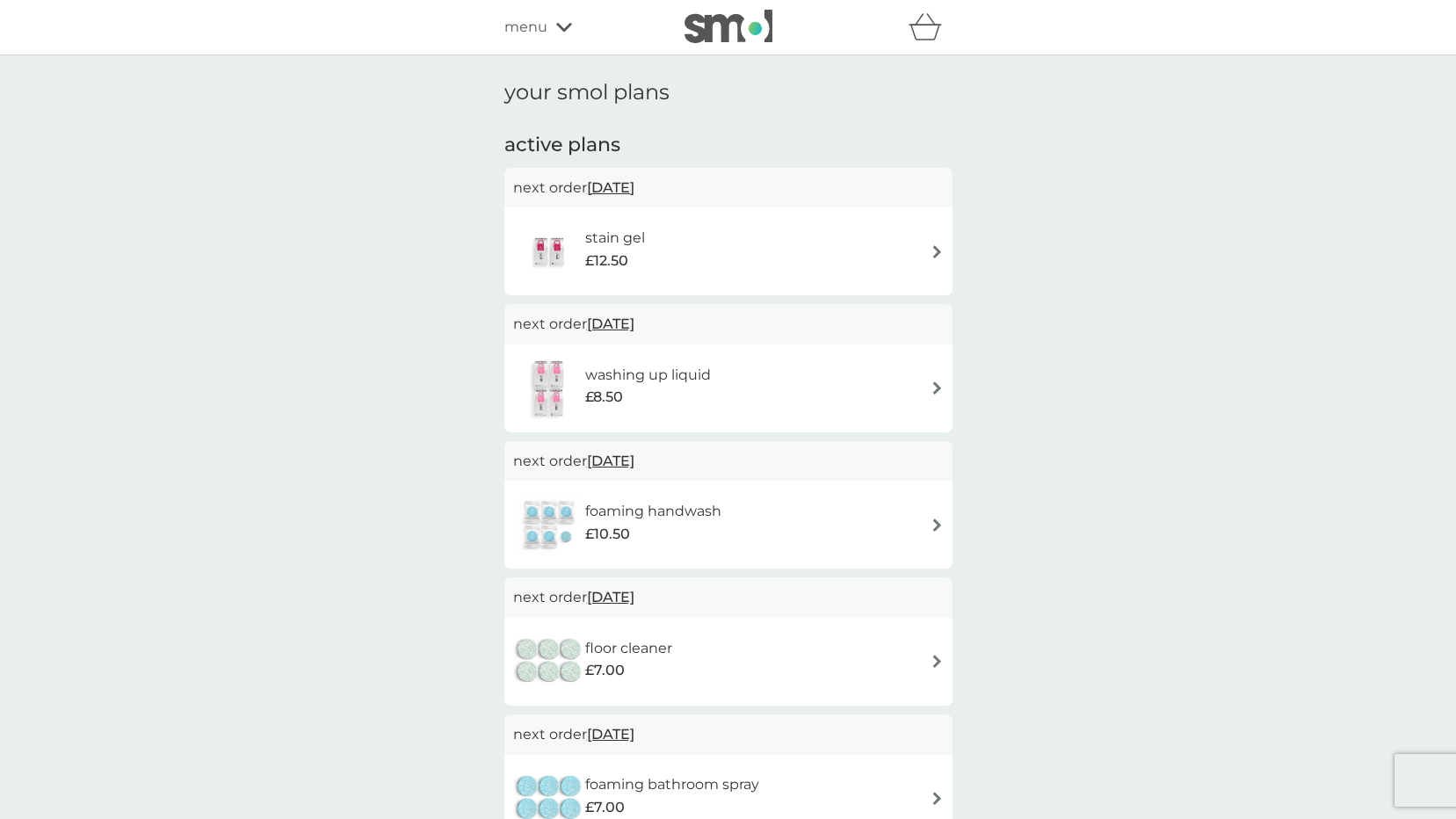
click at [729, 255] on div "stain gel £12.50" at bounding box center [728, 251] width 430 height 61
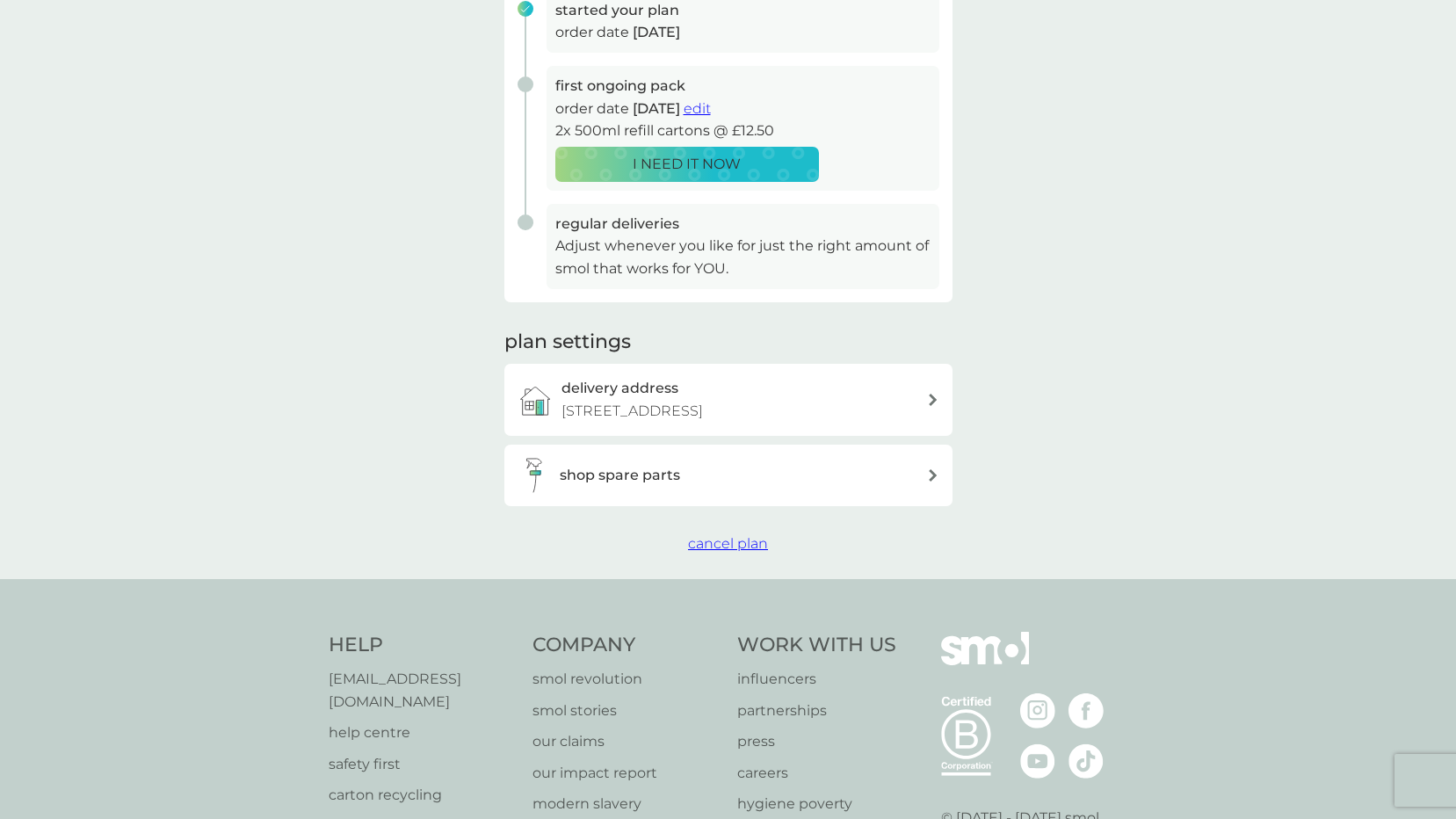
scroll to position [458, 0]
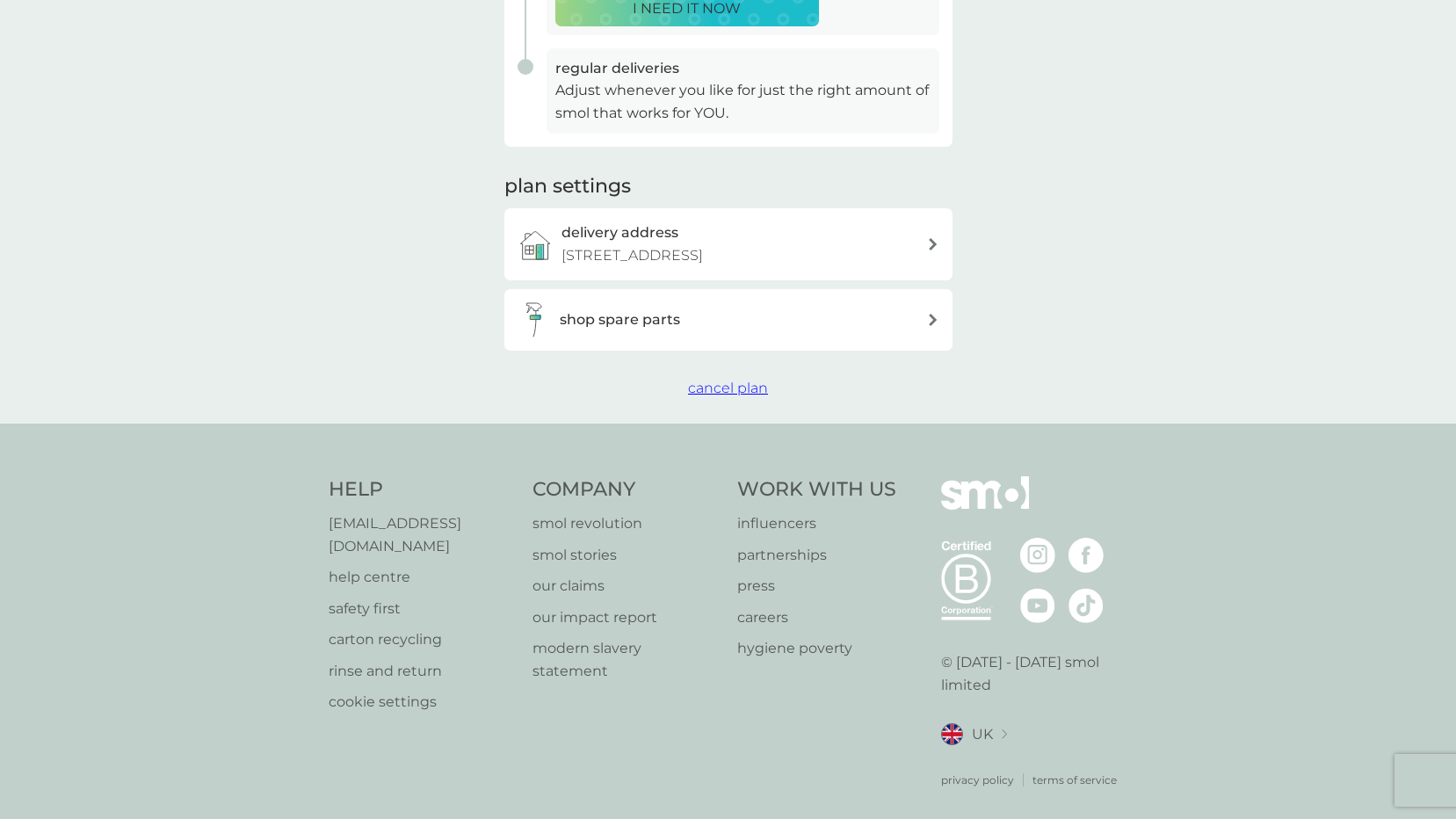
click at [732, 388] on span "cancel plan" at bounding box center [727, 388] width 80 height 17
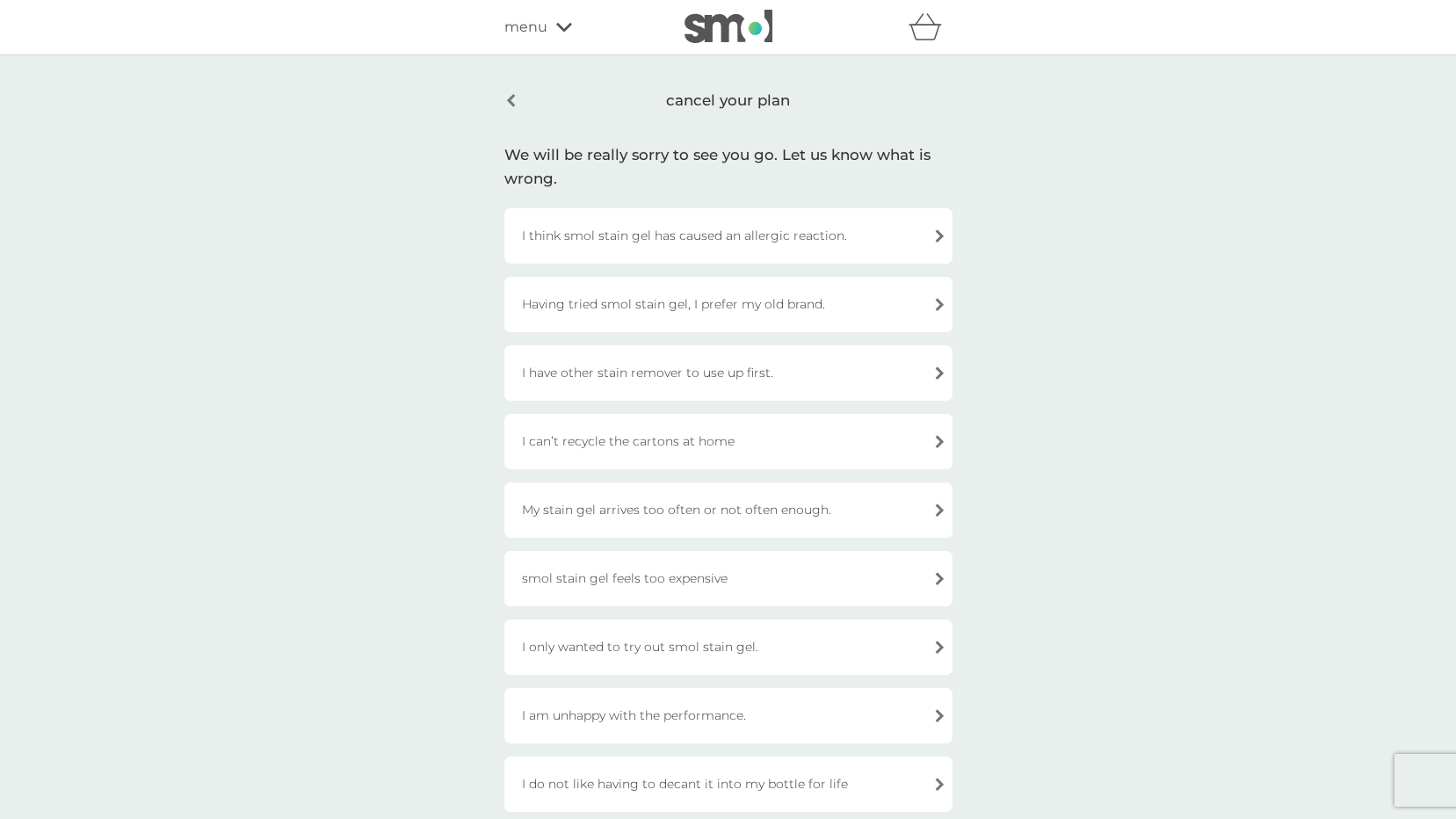
click at [656, 634] on div "I only wanted to try out smol stain gel." at bounding box center [728, 647] width 448 height 56
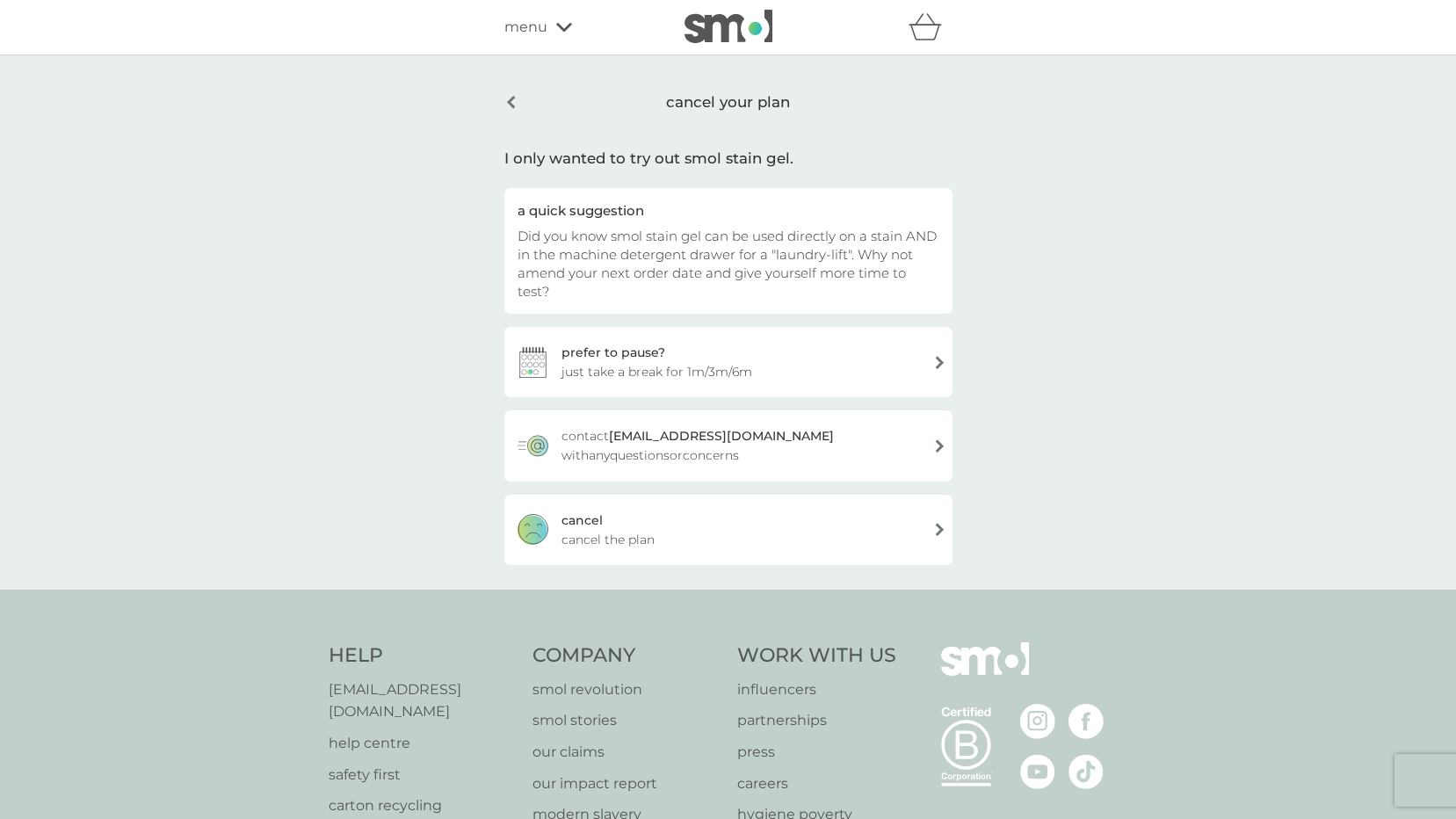
click at [660, 526] on div "[PERSON_NAME] the plan" at bounding box center [728, 530] width 448 height 70
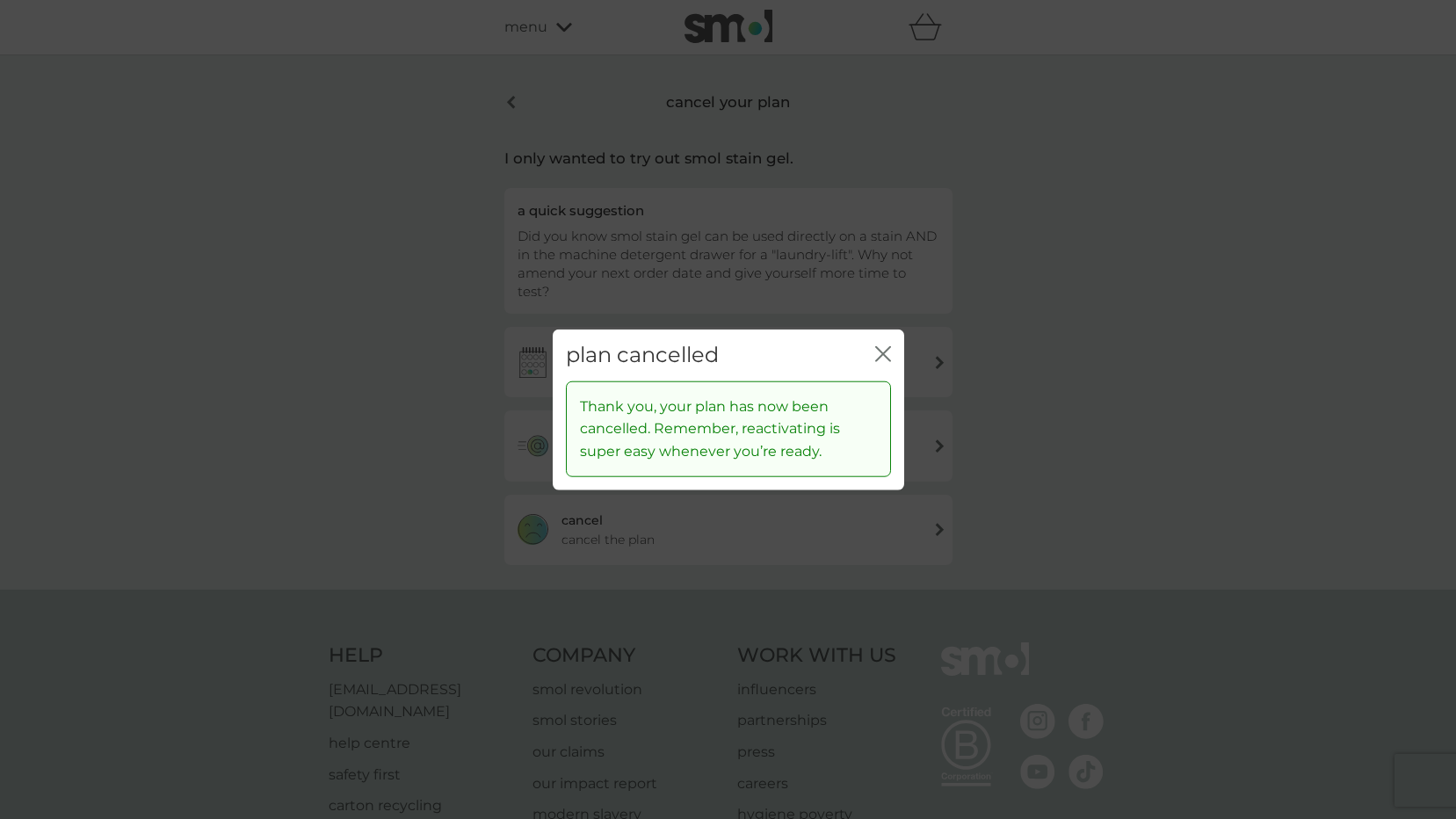
click at [876, 357] on icon "close" at bounding box center [883, 355] width 16 height 16
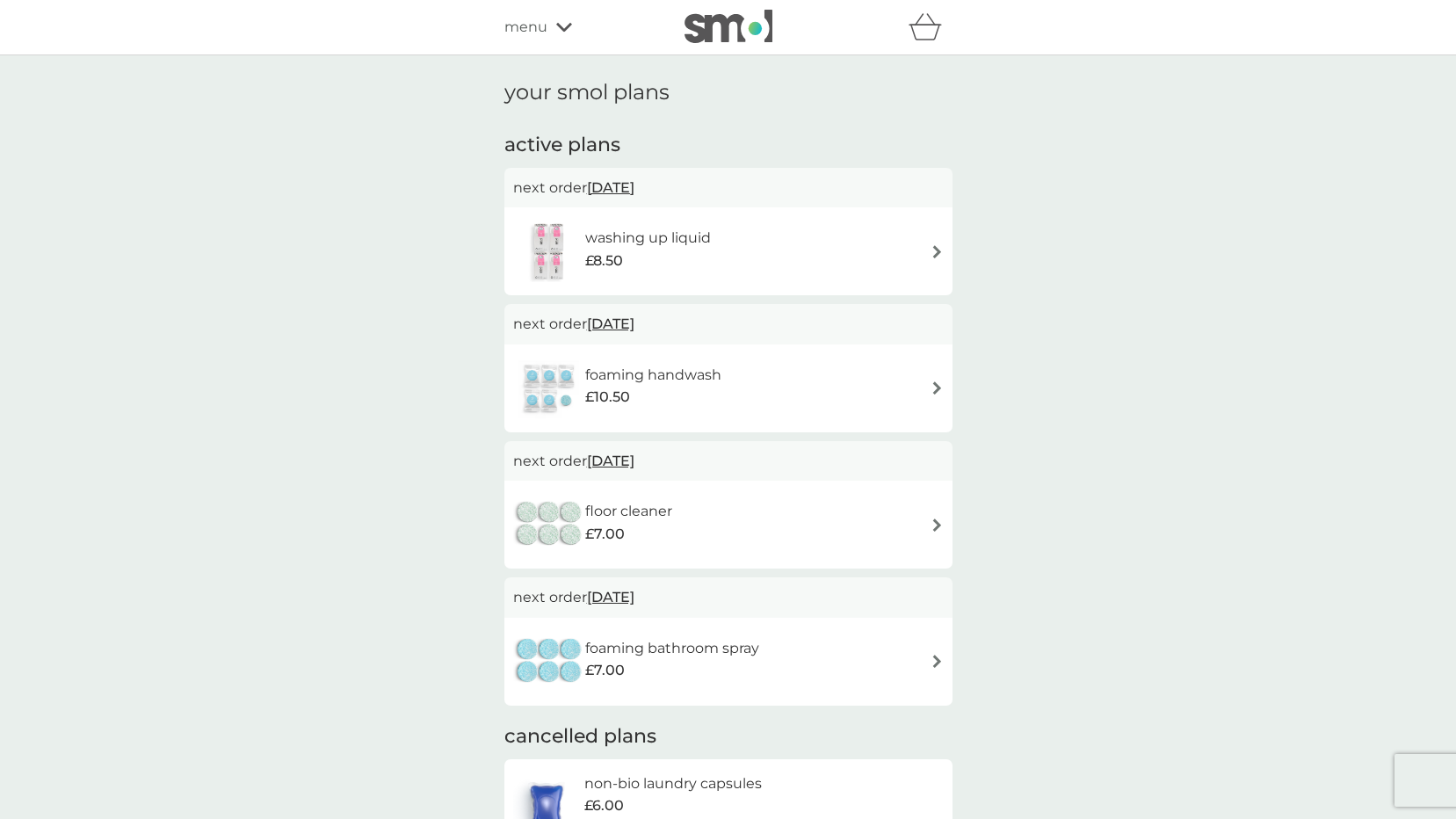
click at [724, 271] on div "washing up liquid £8.50" at bounding box center [656, 251] width 143 height 50
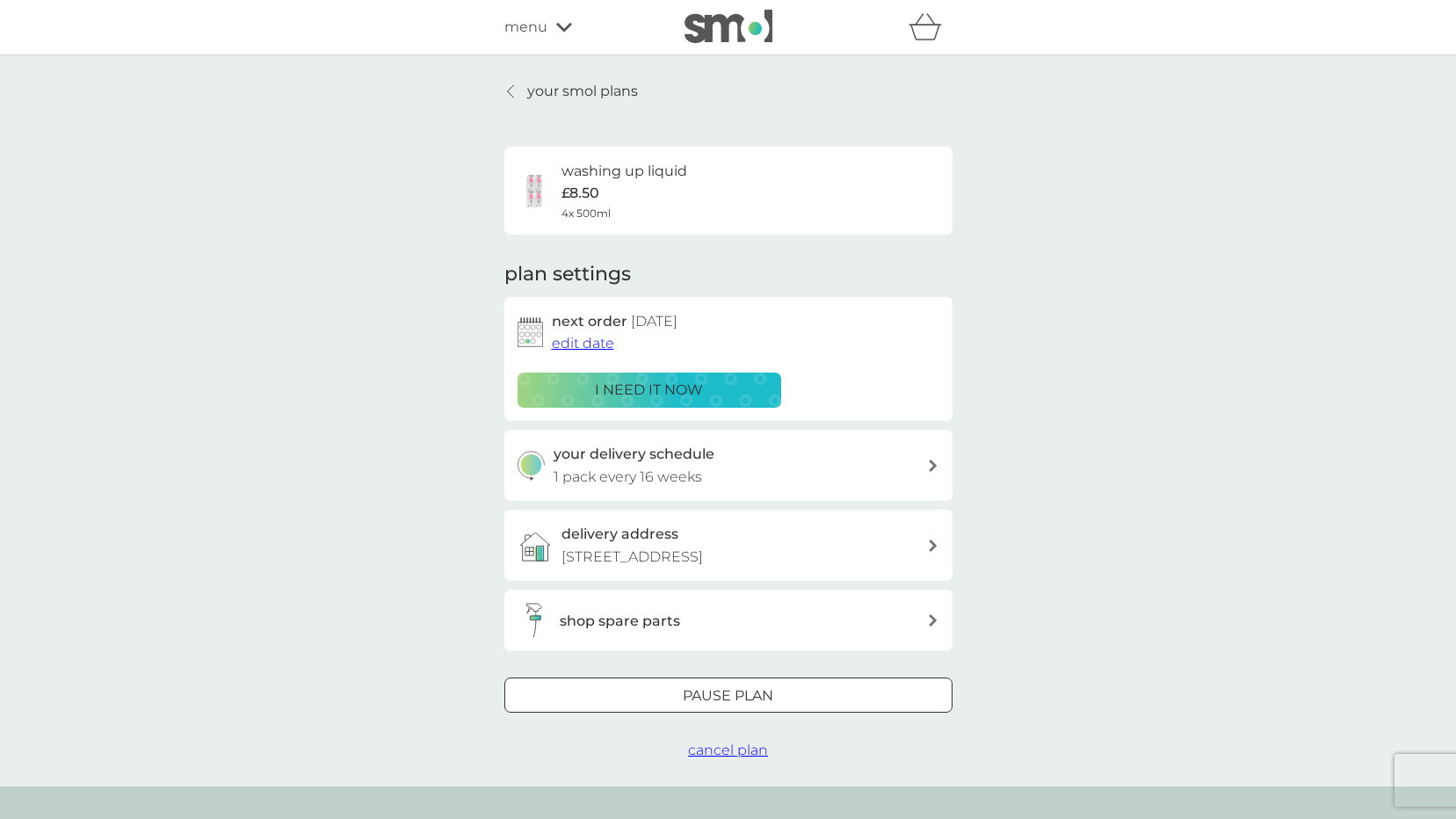
drag, startPoint x: 712, startPoint y: 742, endPoint x: 715, endPoint y: 719, distance: 23.2
click at [712, 742] on span "cancel plan" at bounding box center [727, 750] width 80 height 17
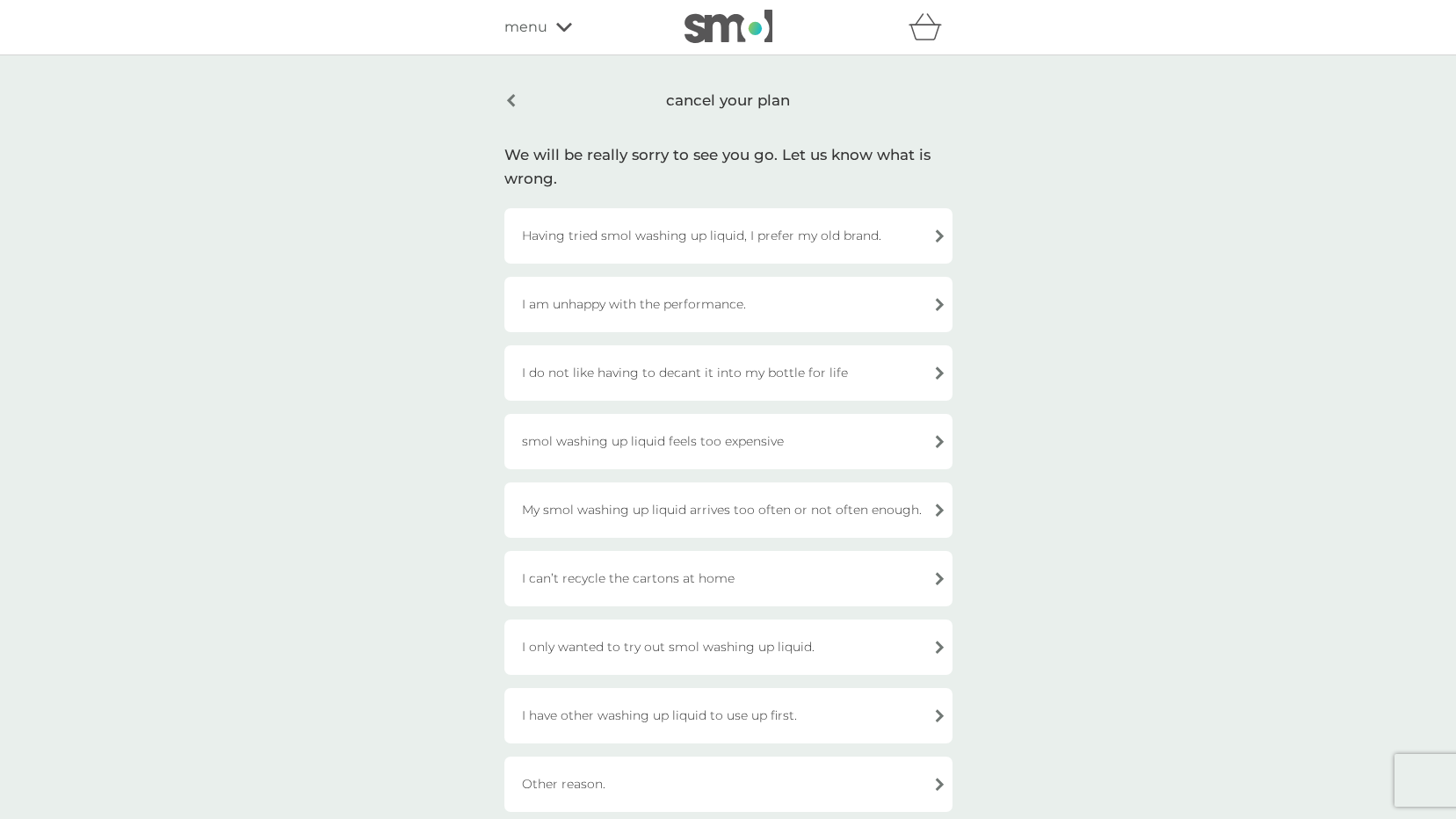
click at [752, 247] on div "Having tried smol washing up liquid, I prefer my old brand." at bounding box center [728, 236] width 448 height 56
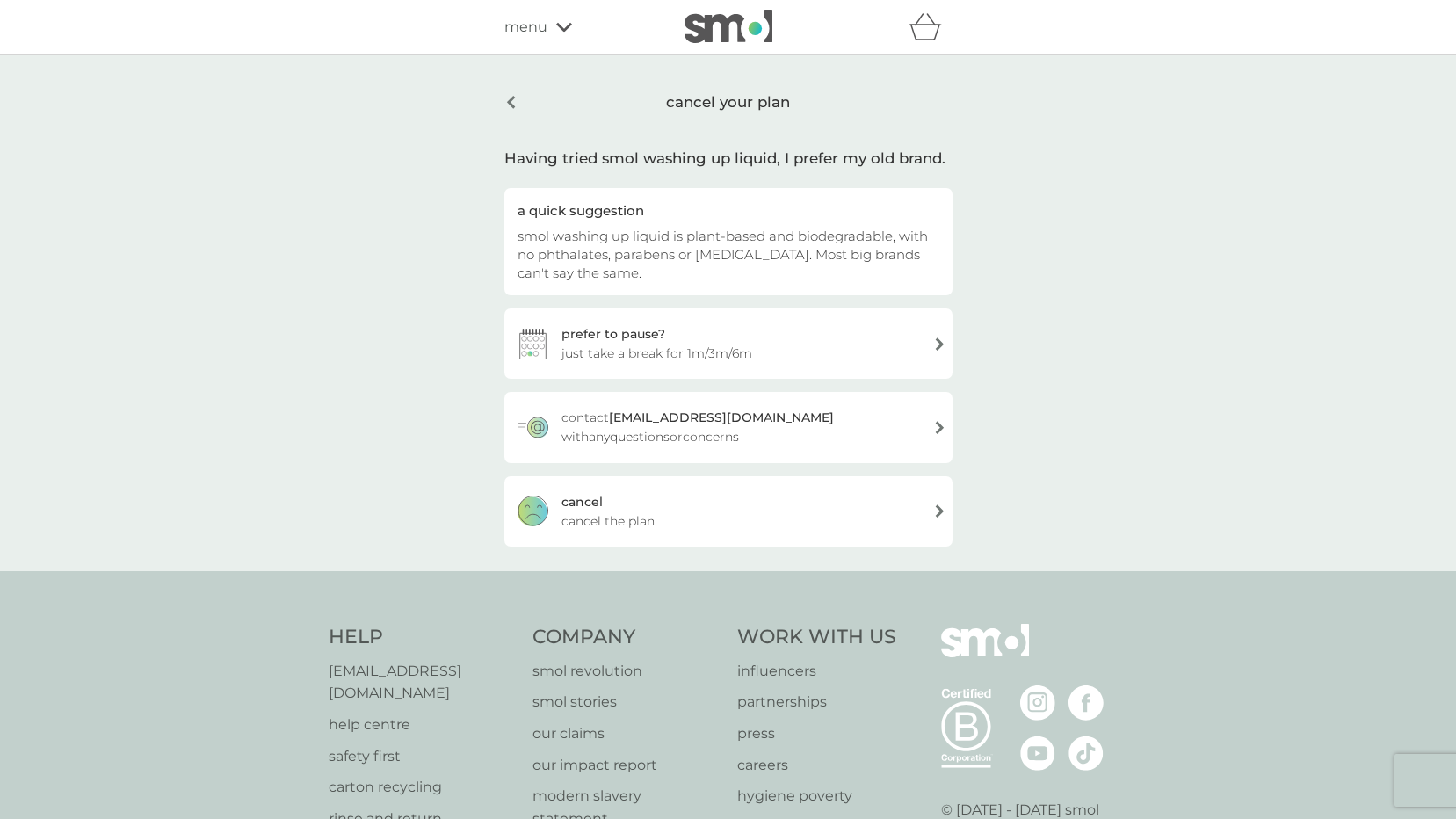
click at [688, 525] on div "[PERSON_NAME] the plan" at bounding box center [728, 511] width 448 height 70
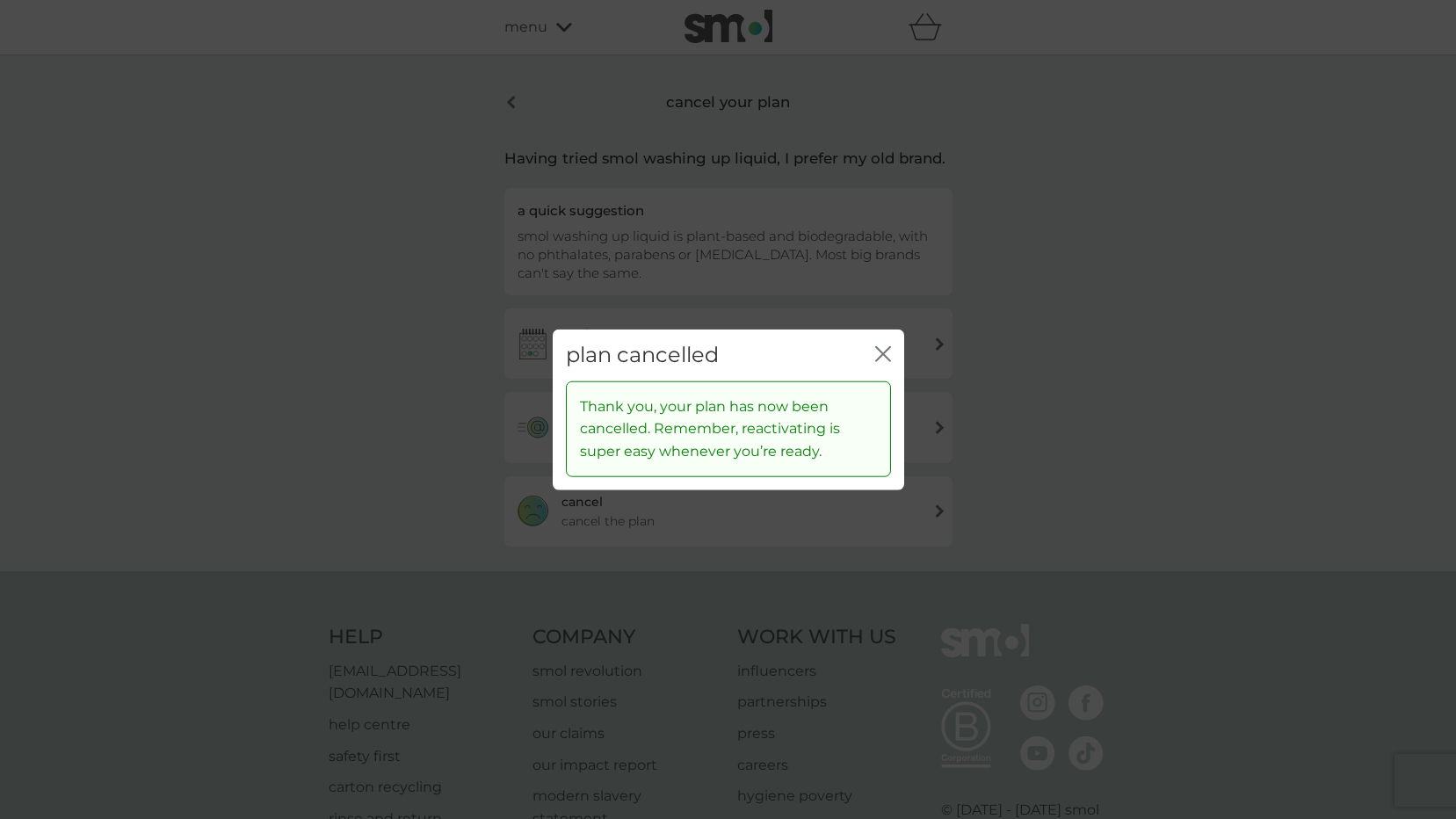
click at [877, 357] on icon "close" at bounding box center [879, 355] width 7 height 14
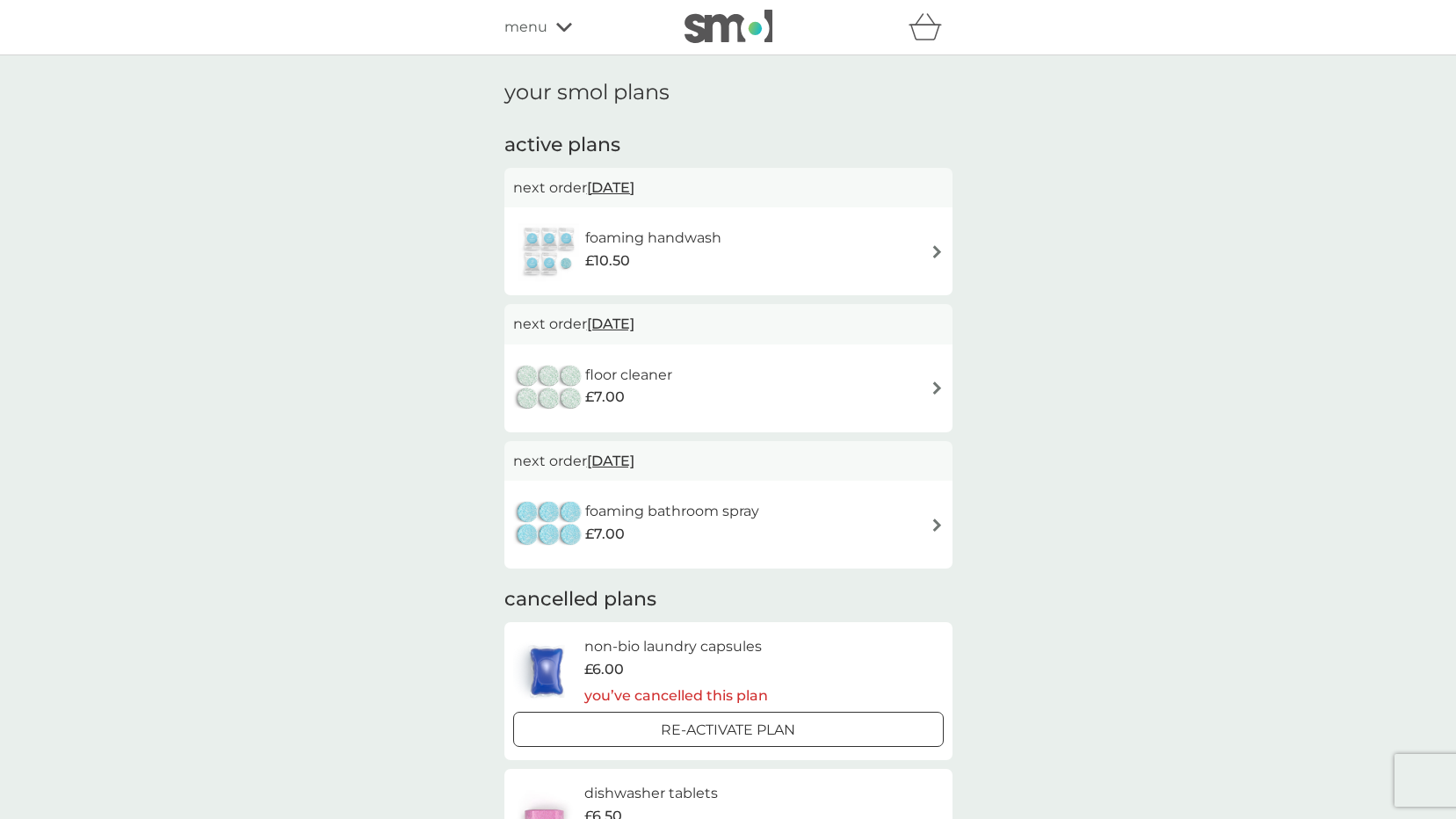
click at [762, 251] on div "foaming handwash £10.50" at bounding box center [728, 251] width 430 height 61
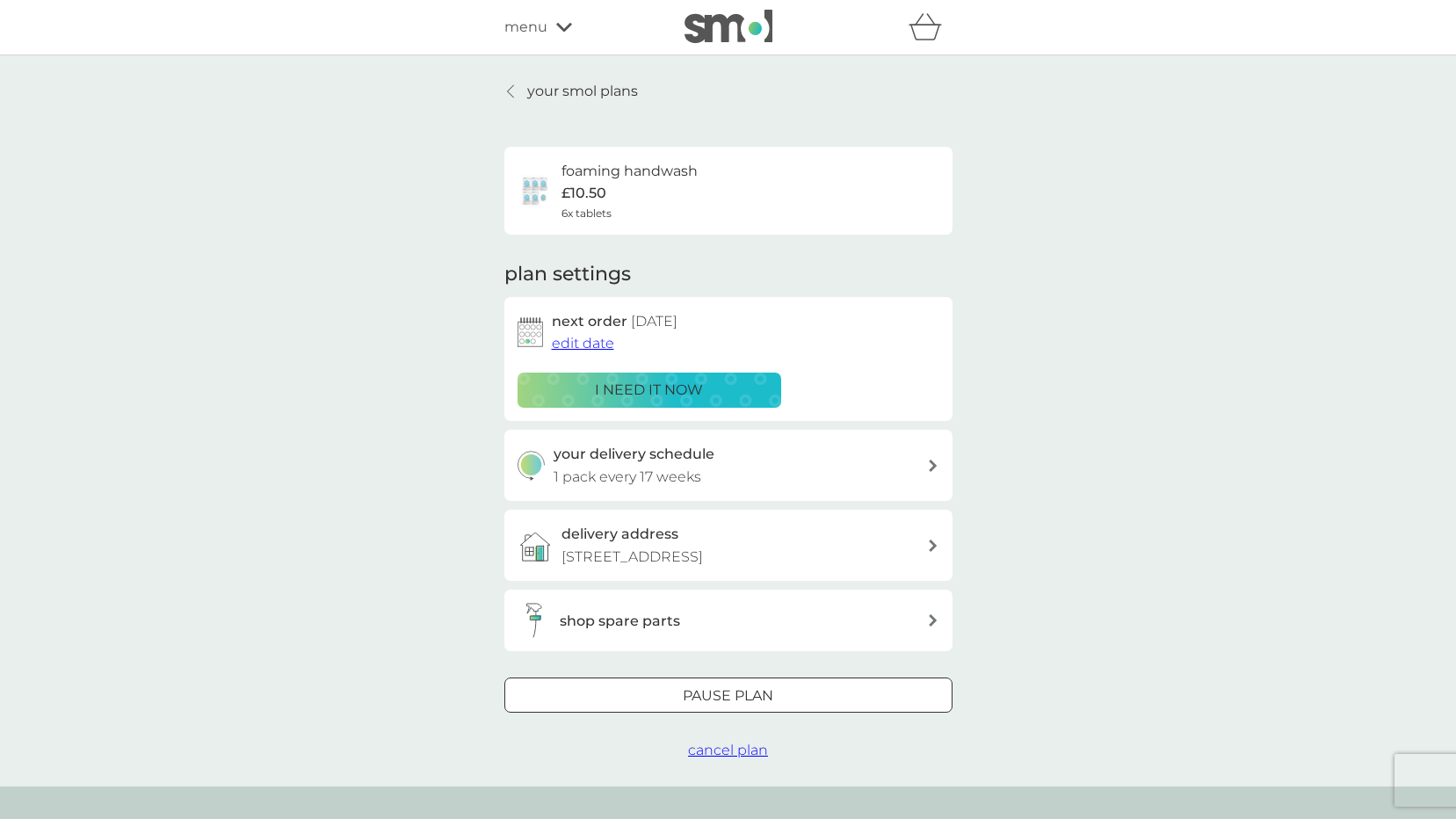
click at [745, 745] on span "cancel plan" at bounding box center [727, 750] width 80 height 17
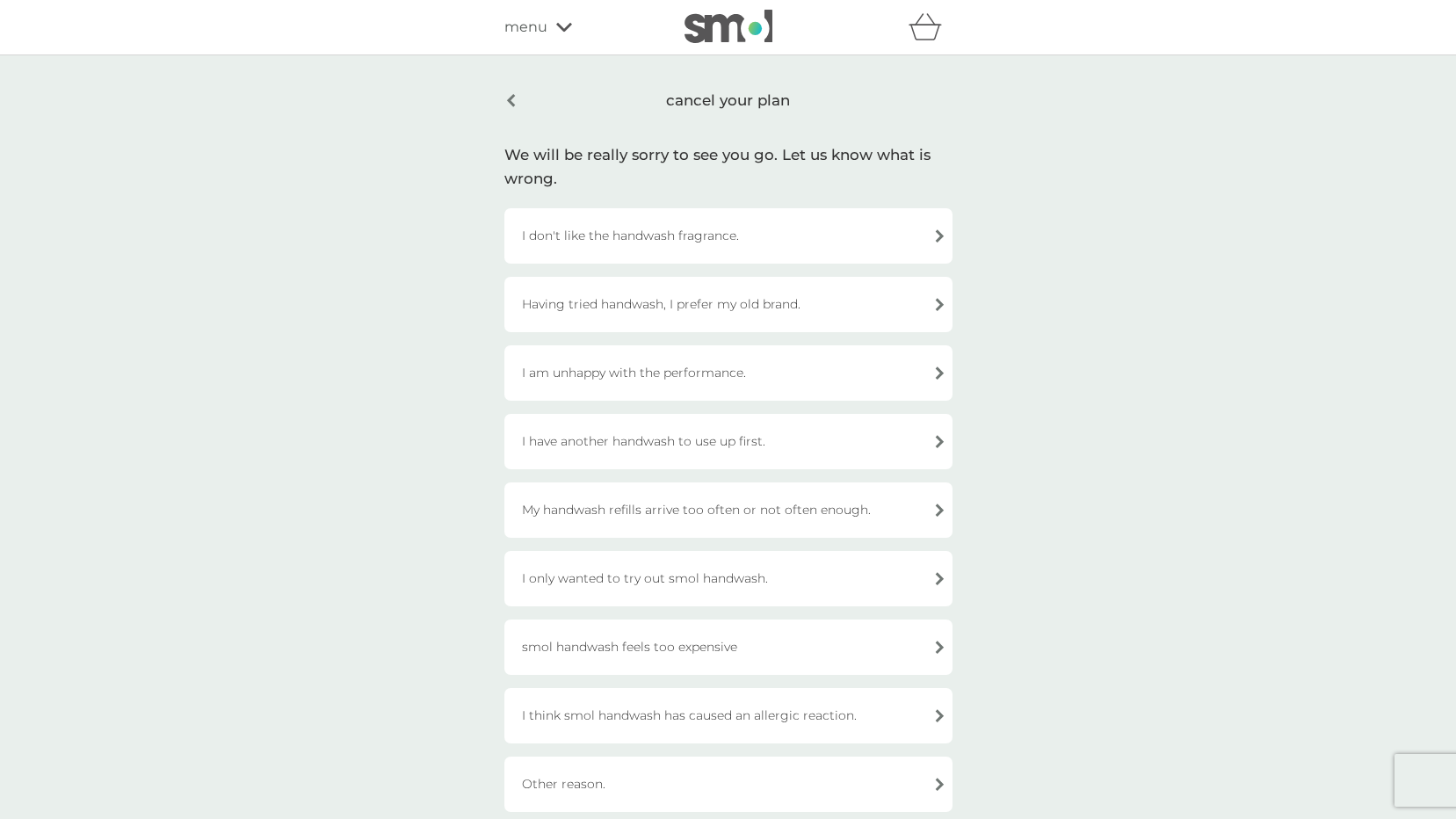
click at [750, 251] on div "I don't like the handwash fragrance." at bounding box center [728, 236] width 448 height 56
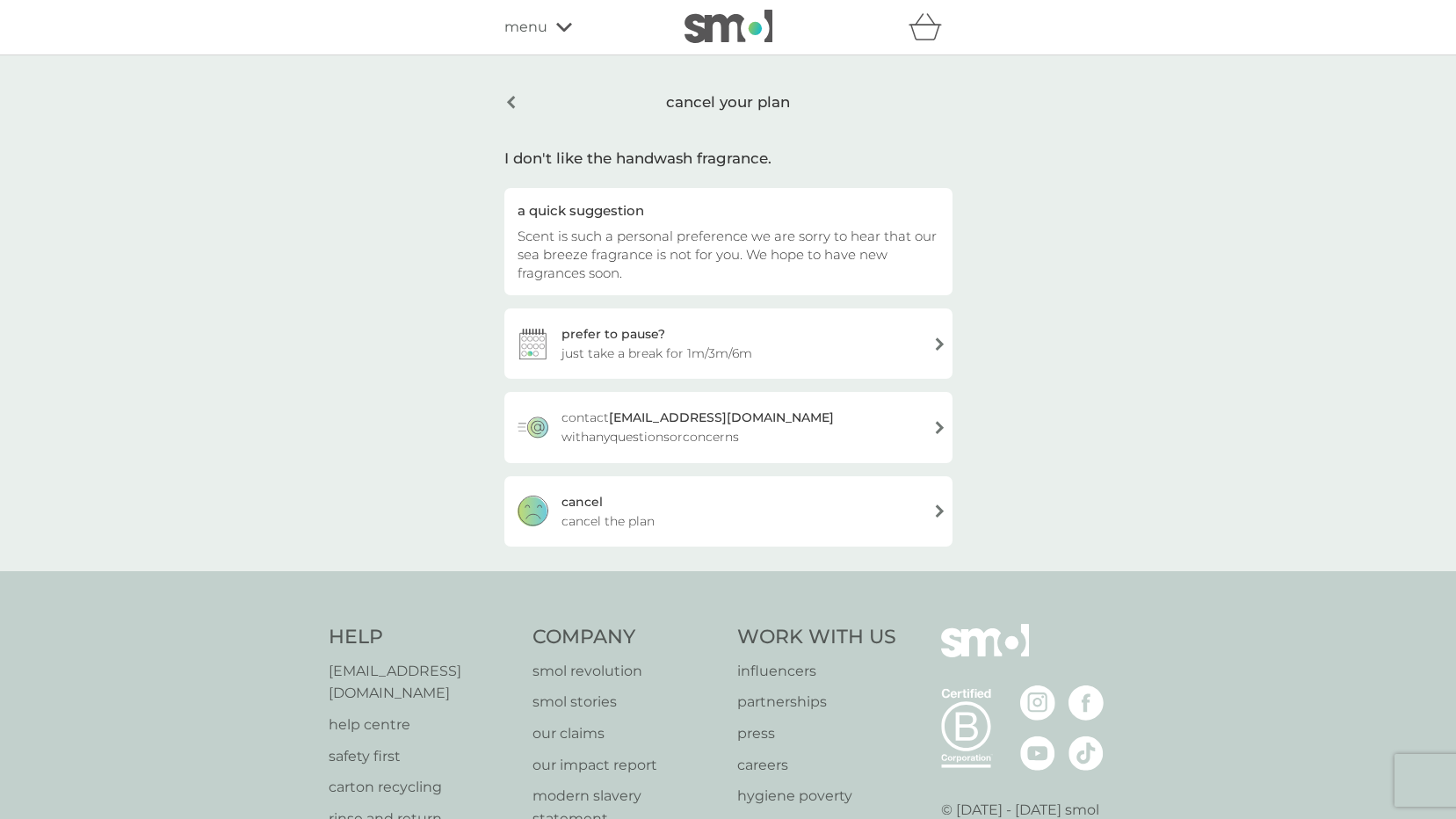
click at [657, 505] on div "[PERSON_NAME] the plan" at bounding box center [728, 511] width 448 height 70
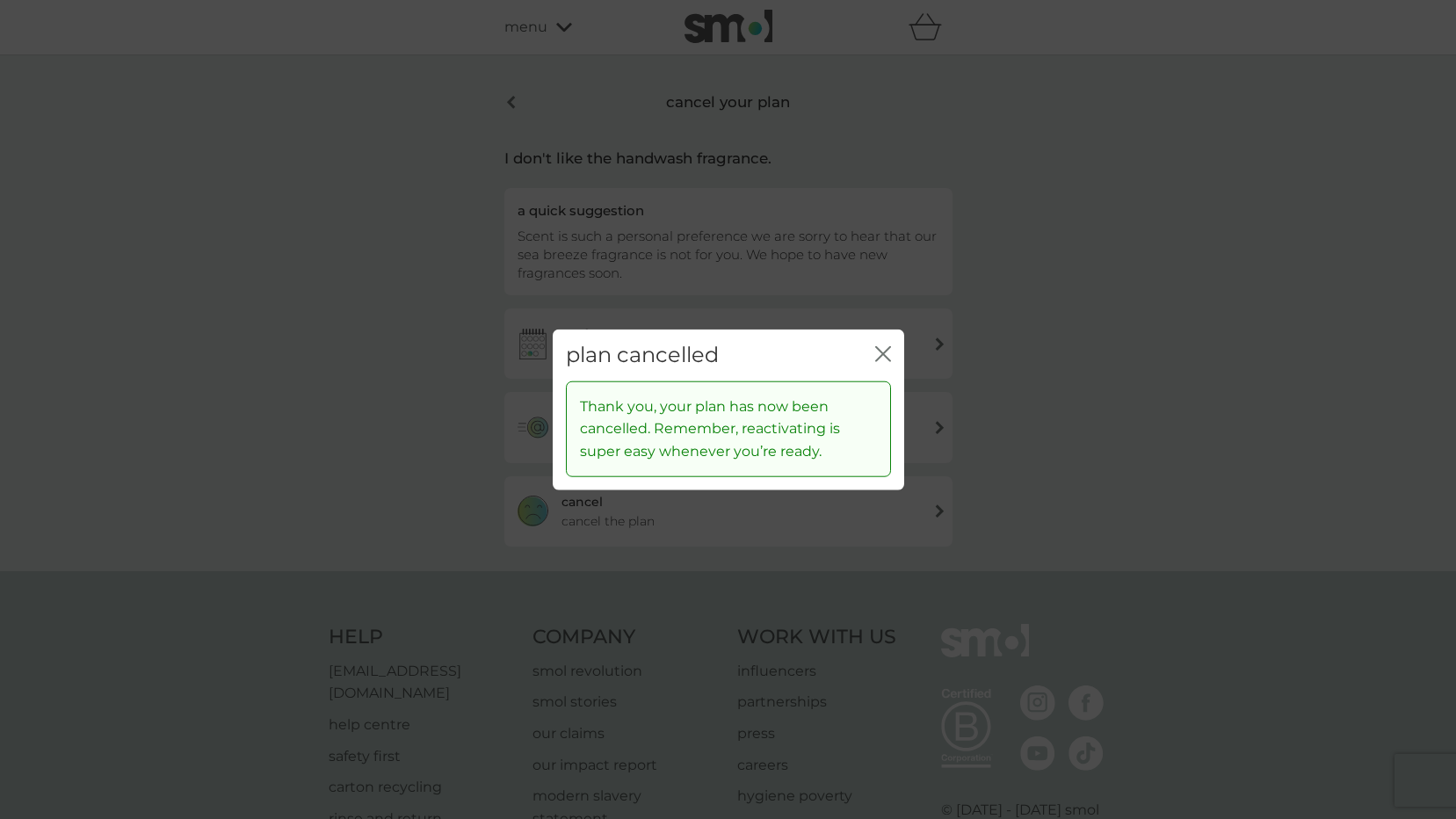
click at [879, 359] on icon "close" at bounding box center [883, 355] width 16 height 16
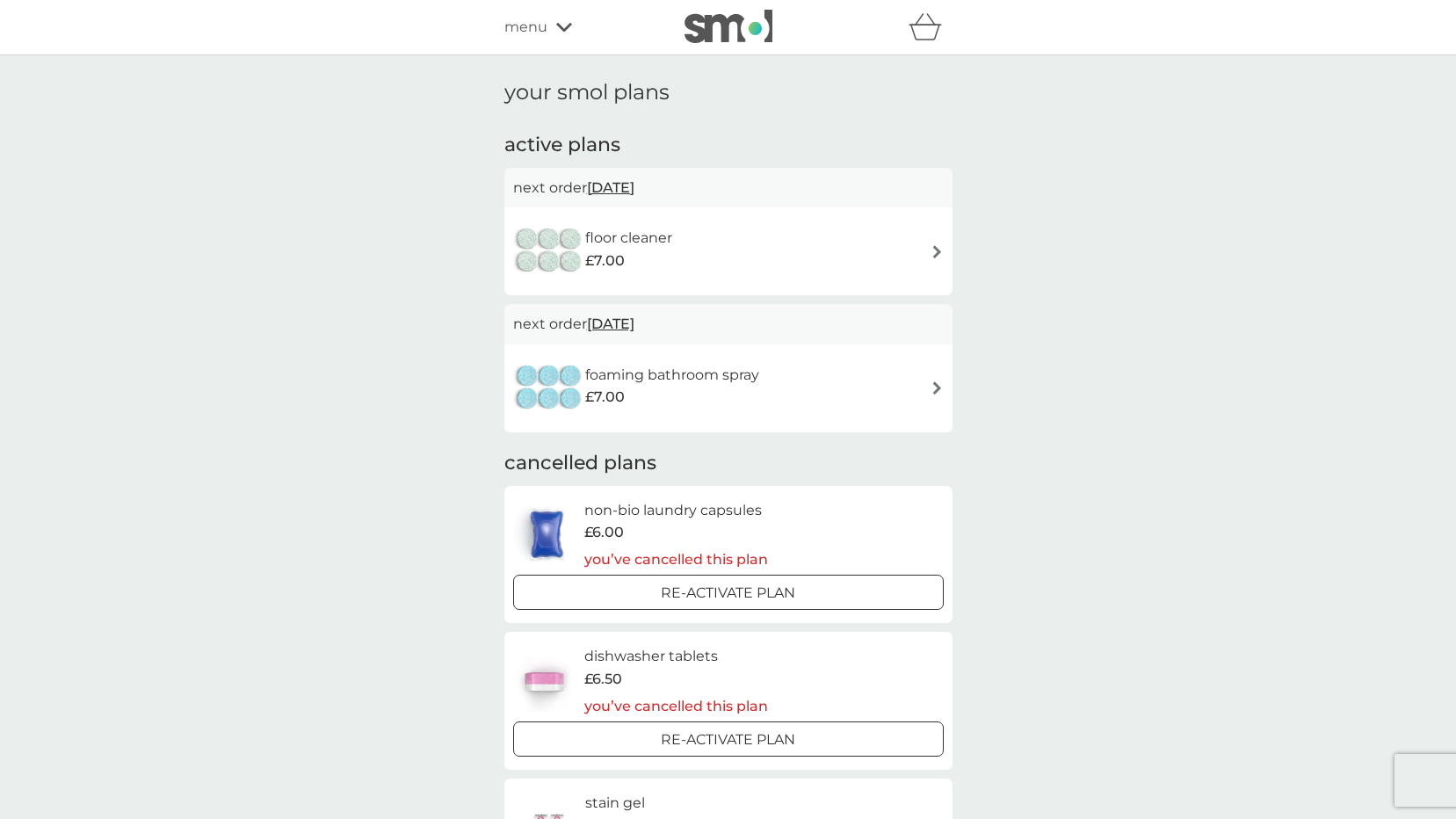
click at [722, 274] on div "floor cleaner £7.00" at bounding box center [728, 251] width 430 height 61
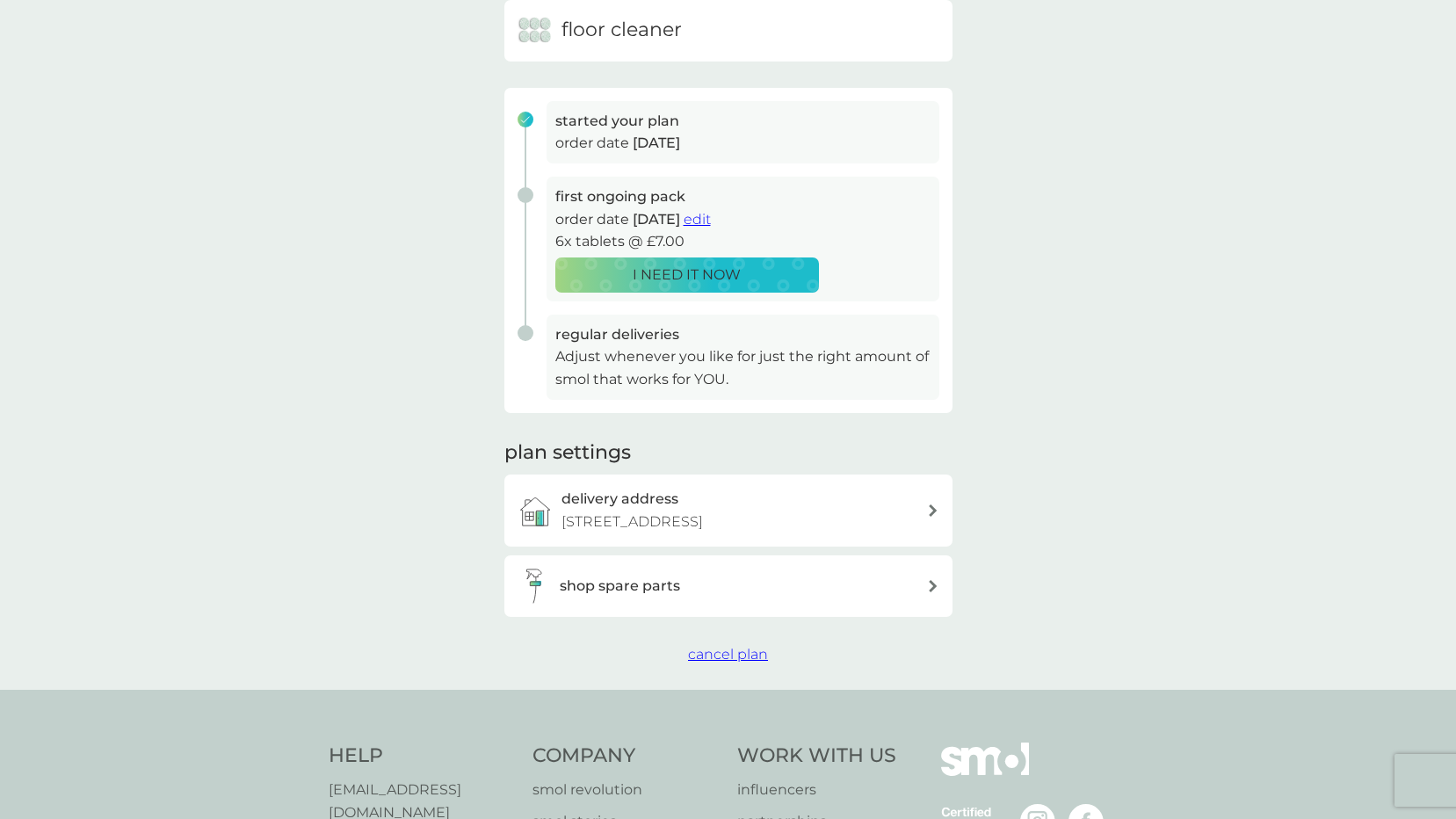
scroll to position [439, 0]
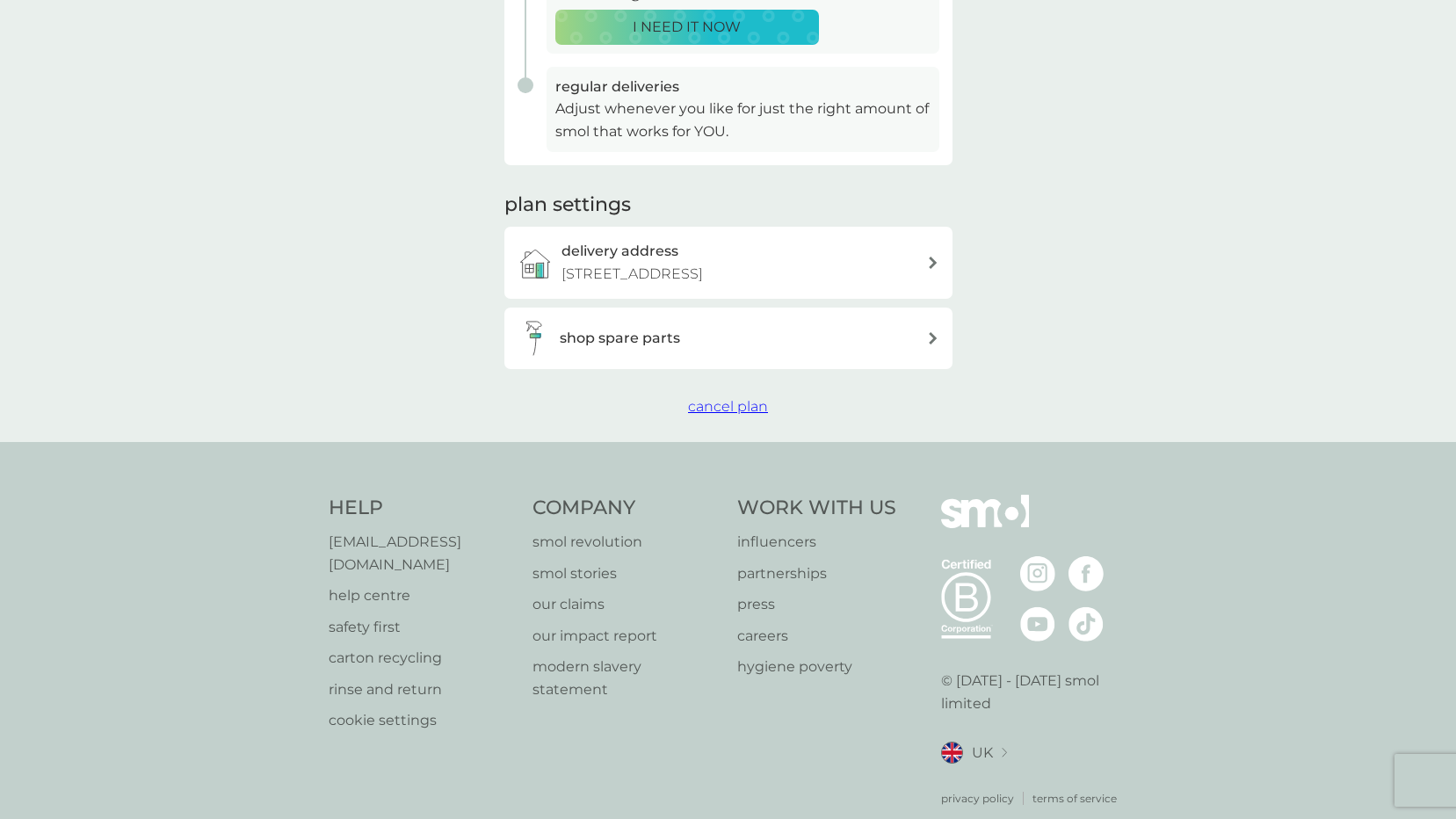
click at [706, 412] on span "cancel plan" at bounding box center [727, 406] width 80 height 17
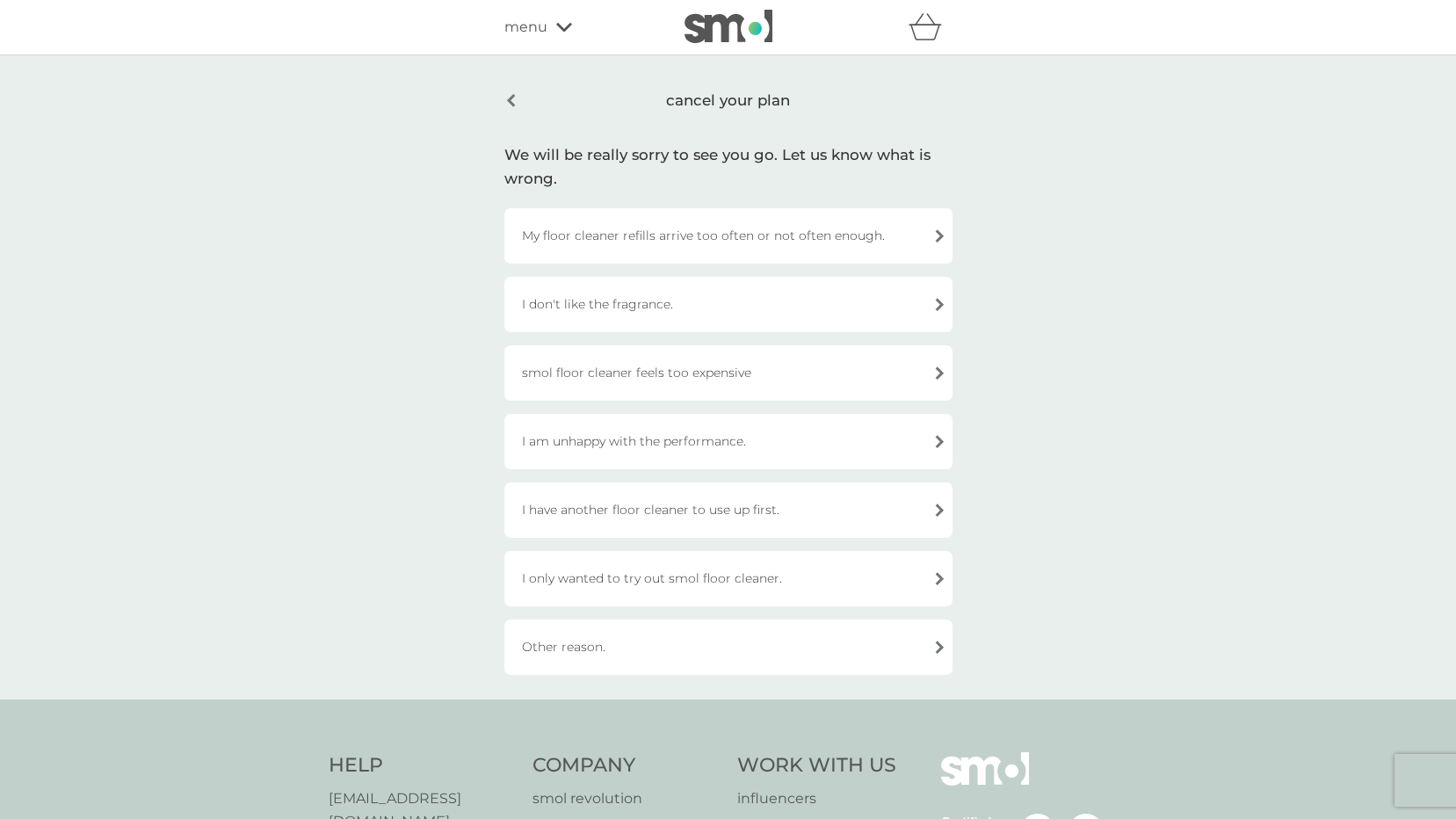
click at [608, 440] on div "I am unhappy with the performance." at bounding box center [728, 442] width 448 height 56
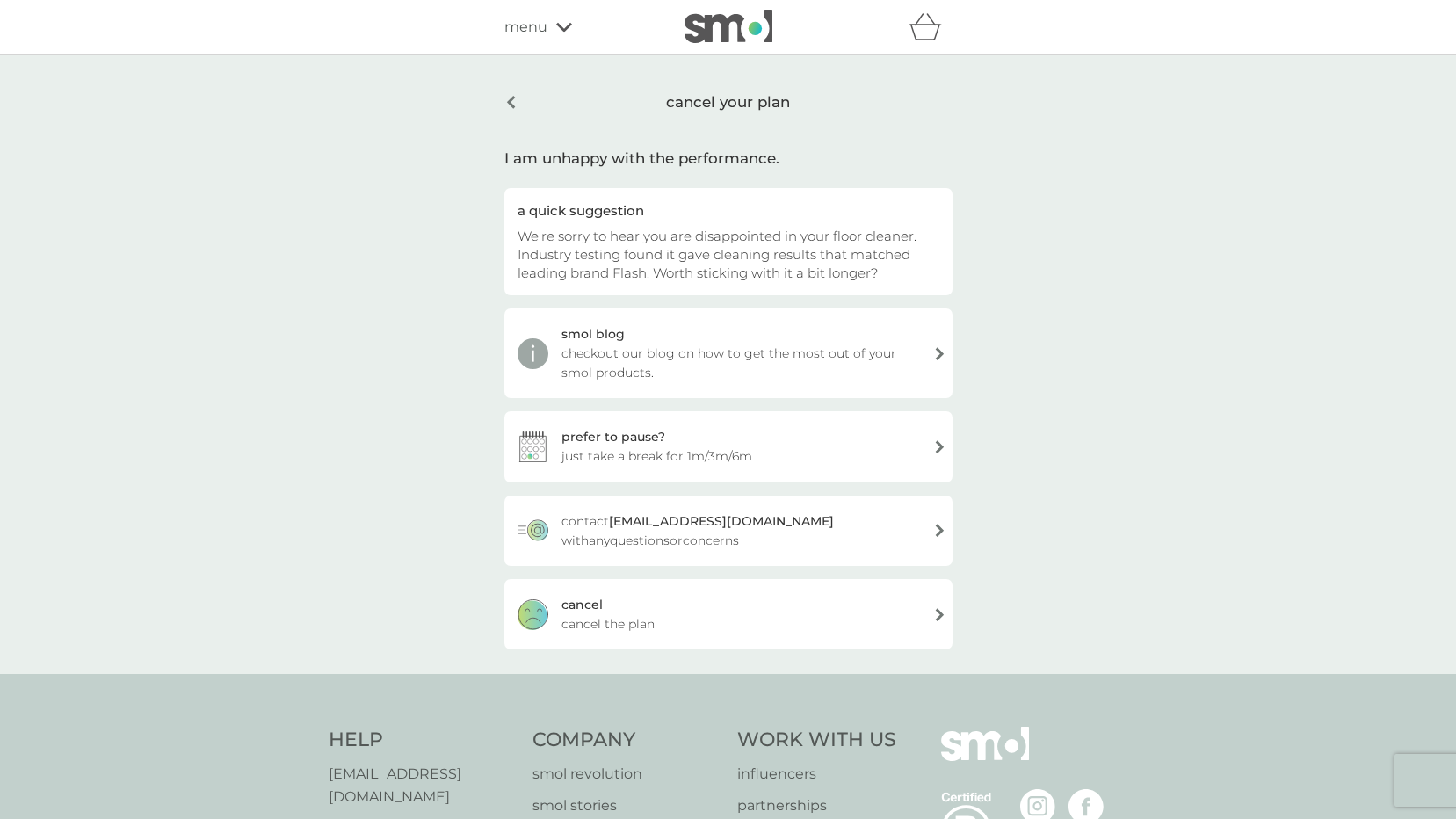
click at [633, 626] on span "cancel the plan" at bounding box center [607, 623] width 93 height 19
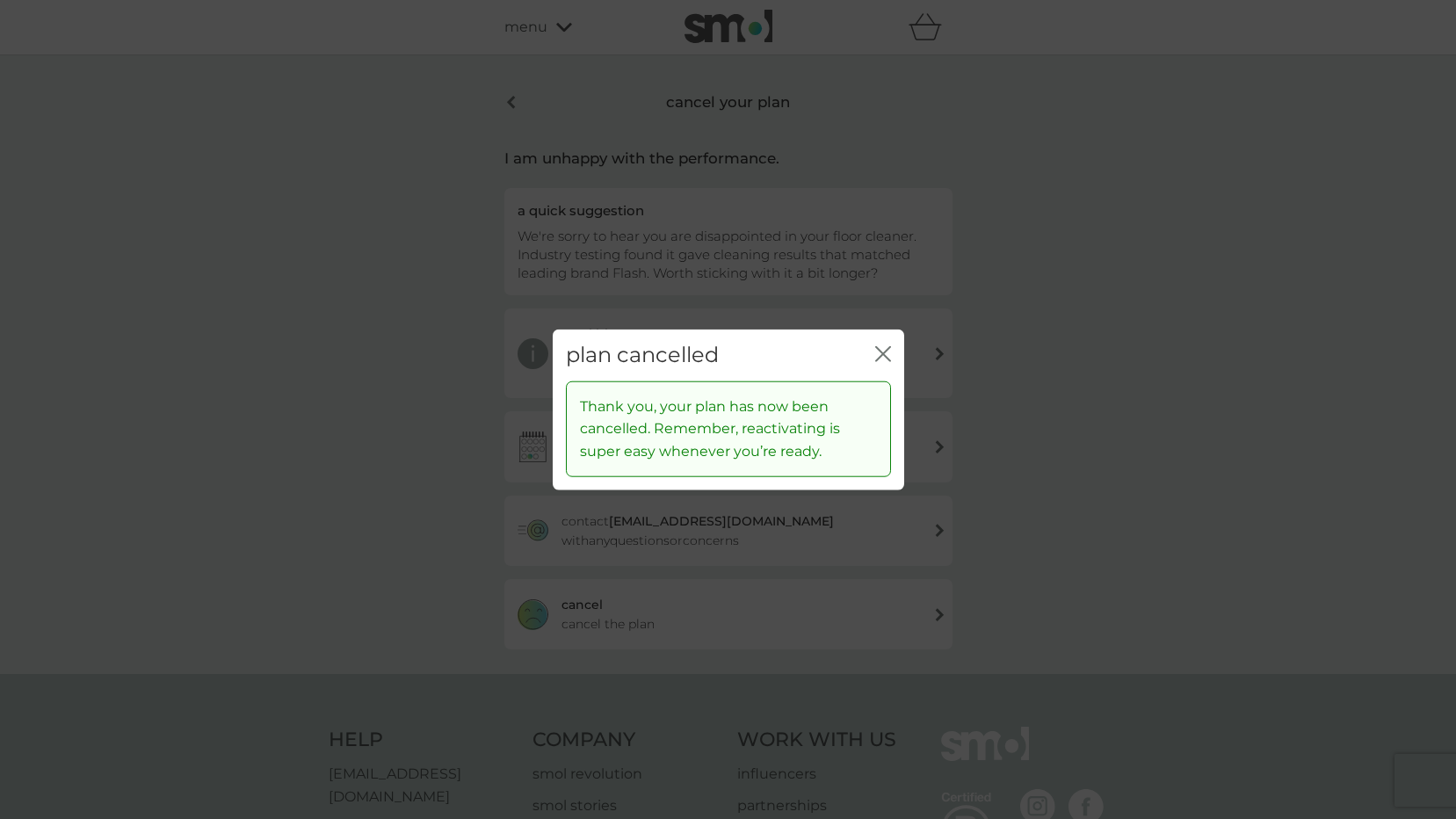
click at [892, 358] on div "plan cancelled close" at bounding box center [728, 356] width 352 height 52
click at [882, 359] on icon "close" at bounding box center [883, 355] width 16 height 16
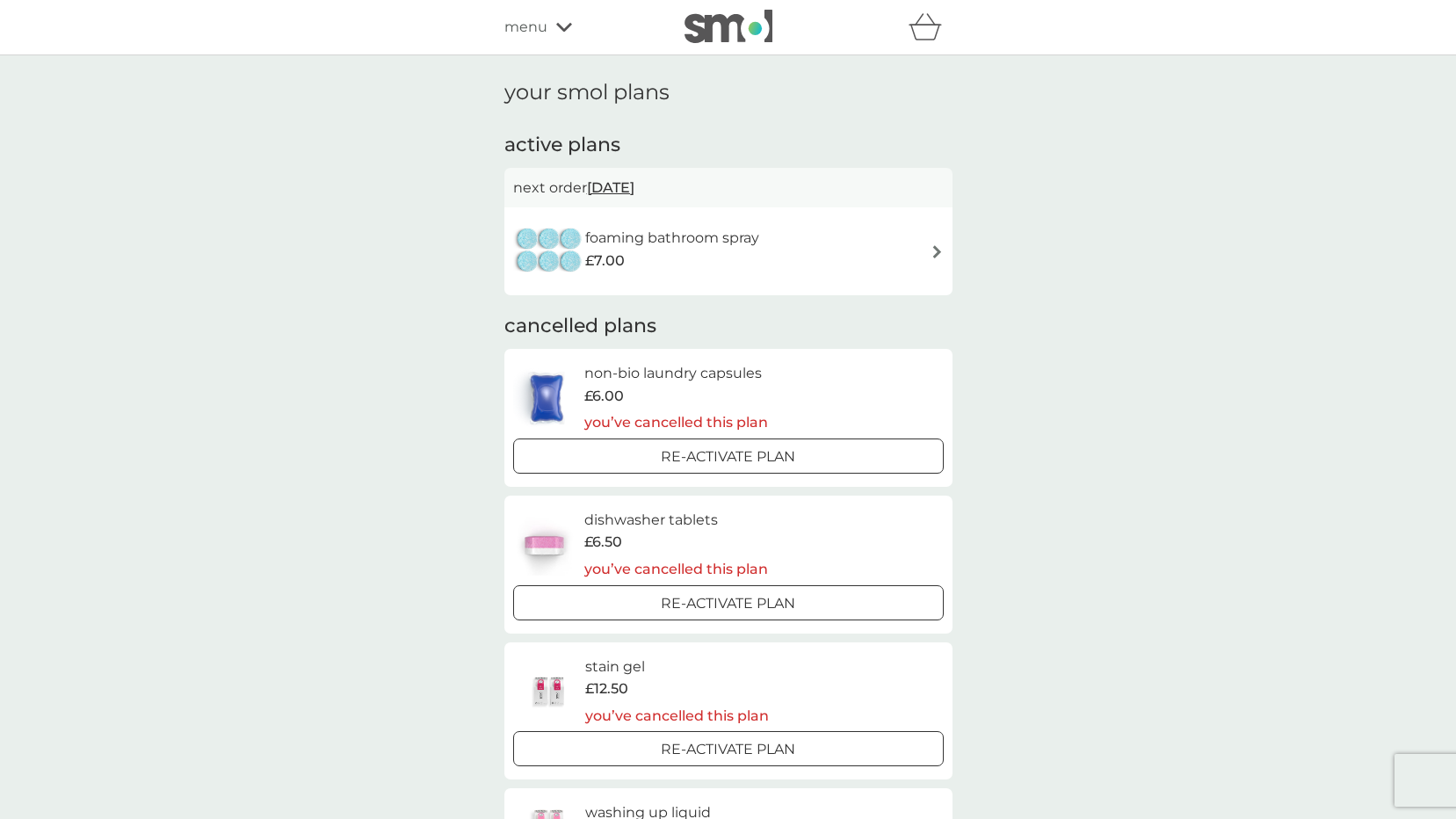
click at [722, 278] on div "foaming bathroom spray £7.00" at bounding box center [644, 251] width 264 height 61
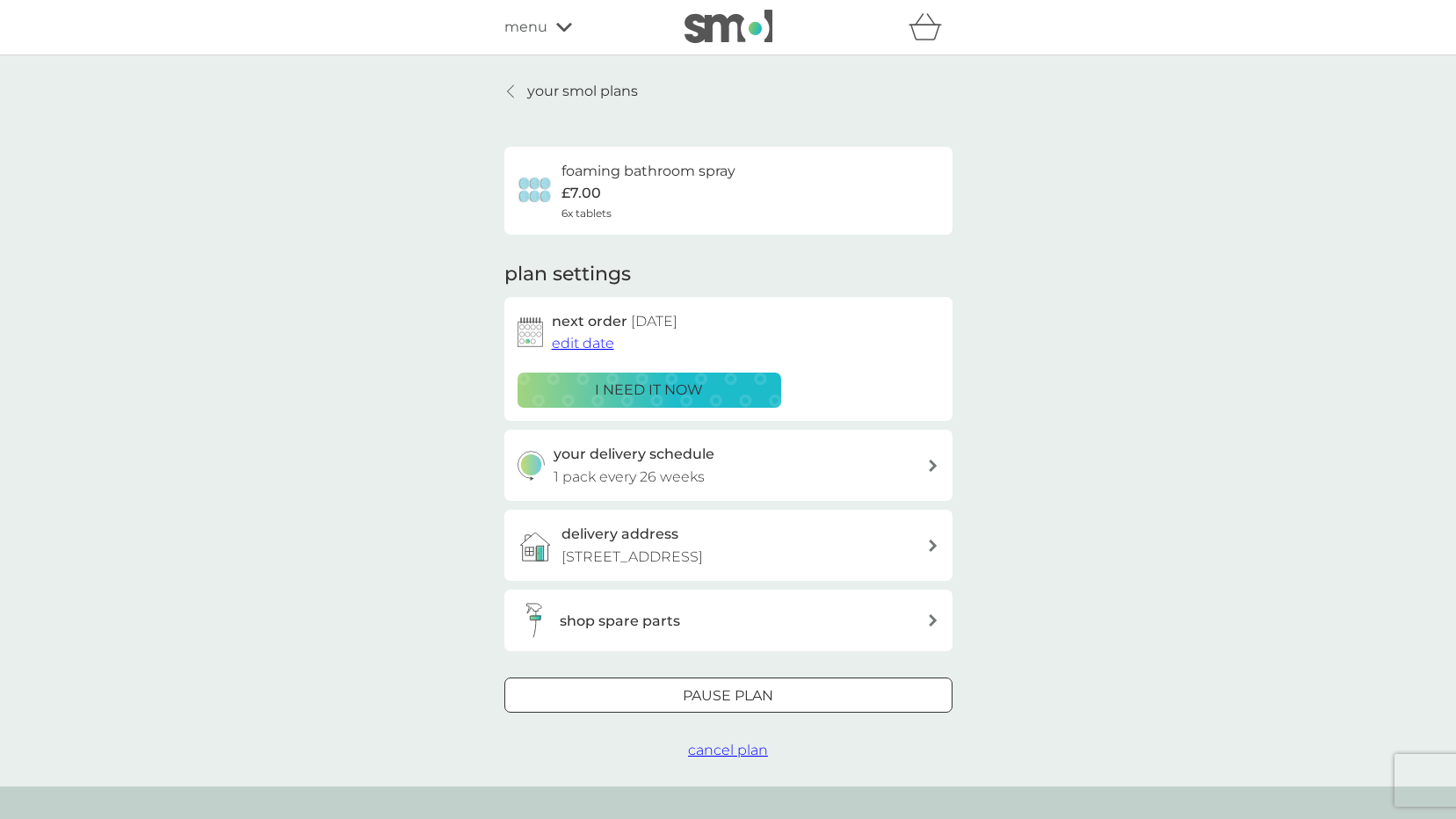
drag, startPoint x: 693, startPoint y: 752, endPoint x: 700, endPoint y: 738, distance: 15.7
click at [693, 750] on span "cancel plan" at bounding box center [727, 750] width 80 height 17
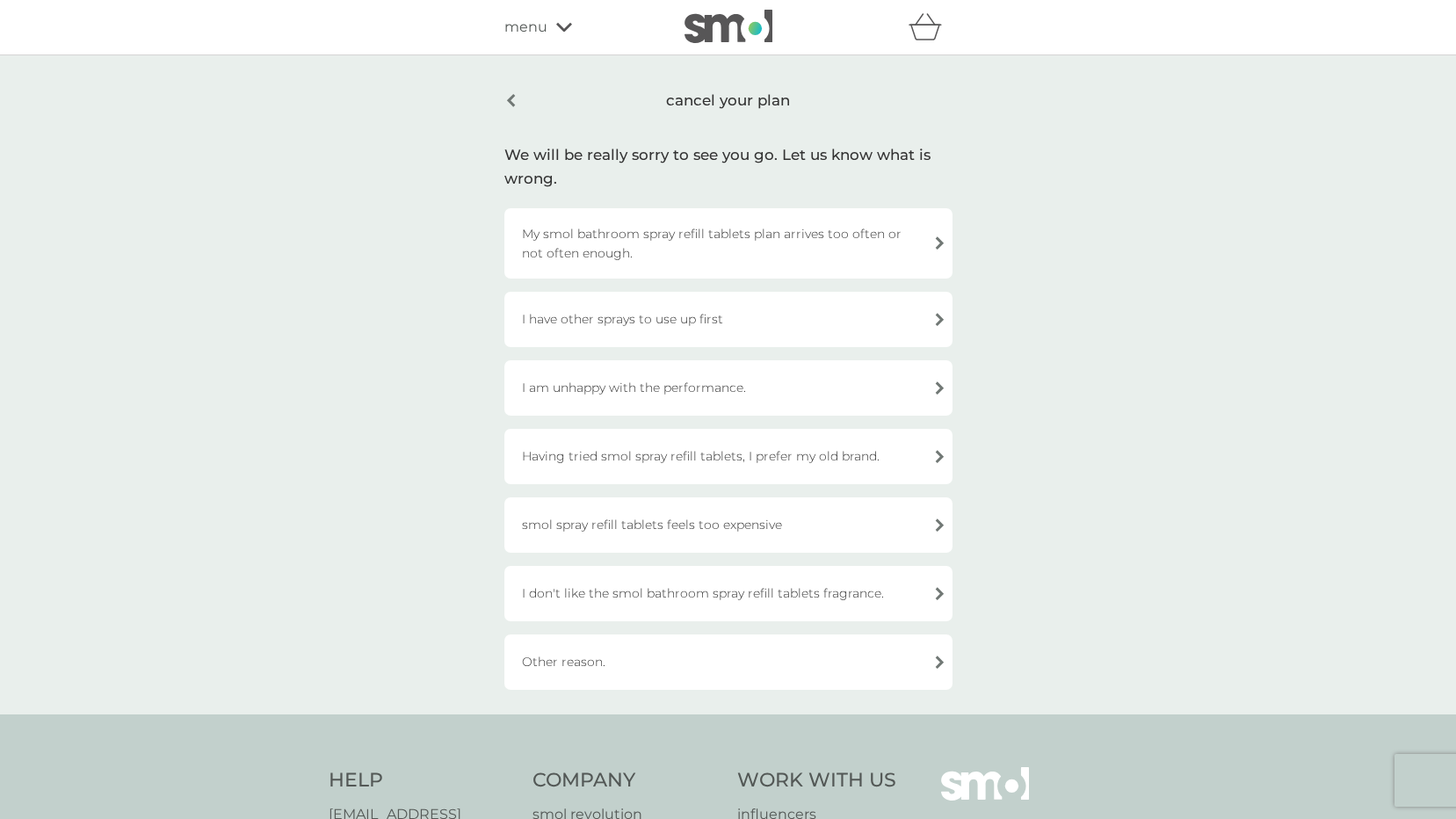
click at [668, 466] on div "Having tried smol spray refill tablets, I prefer my old brand." at bounding box center [728, 456] width 448 height 56
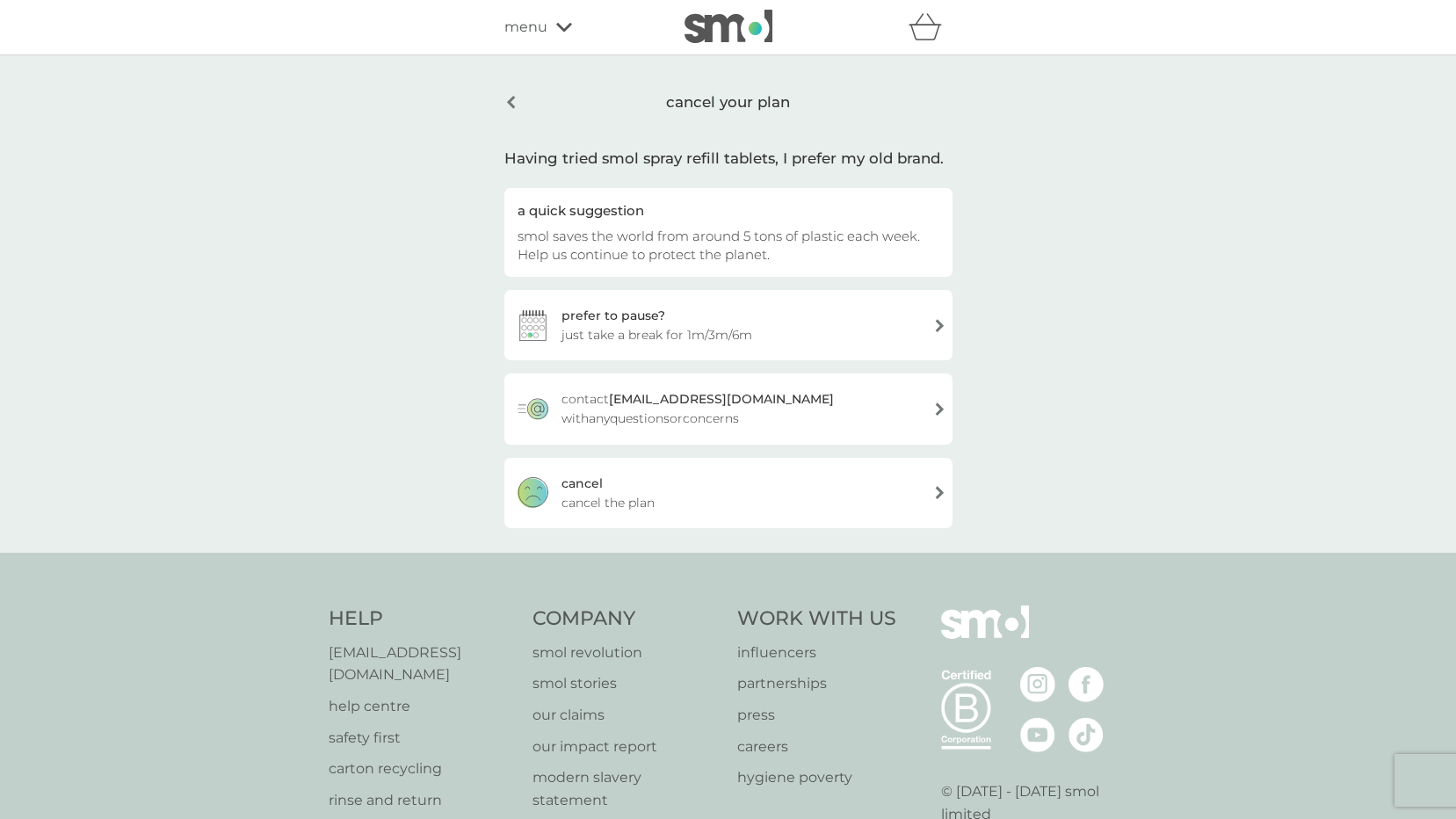
click at [670, 493] on div "[PERSON_NAME] the plan" at bounding box center [728, 493] width 448 height 70
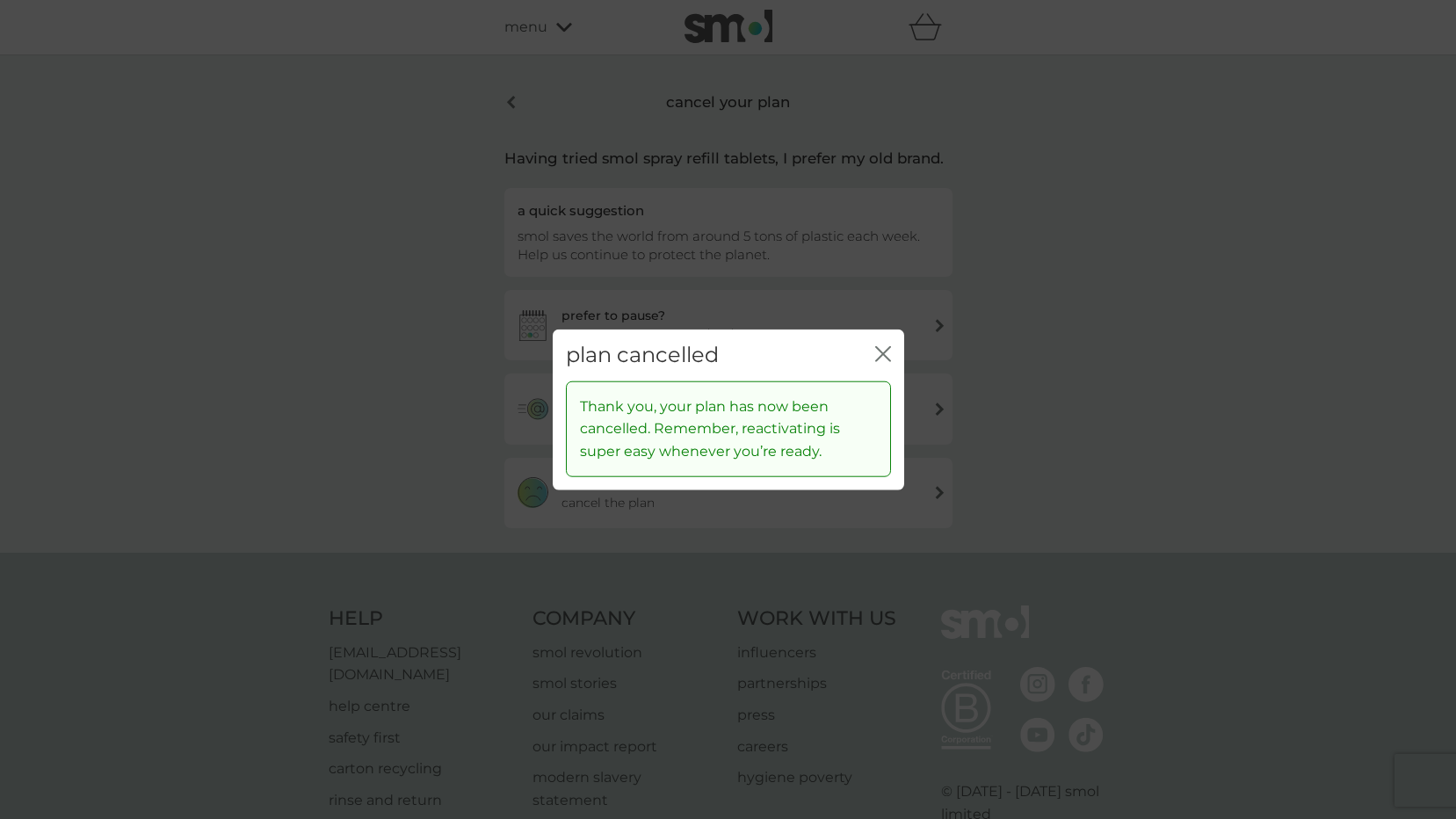
click at [886, 355] on icon "close" at bounding box center [883, 355] width 16 height 16
